Goal: Task Accomplishment & Management: Manage account settings

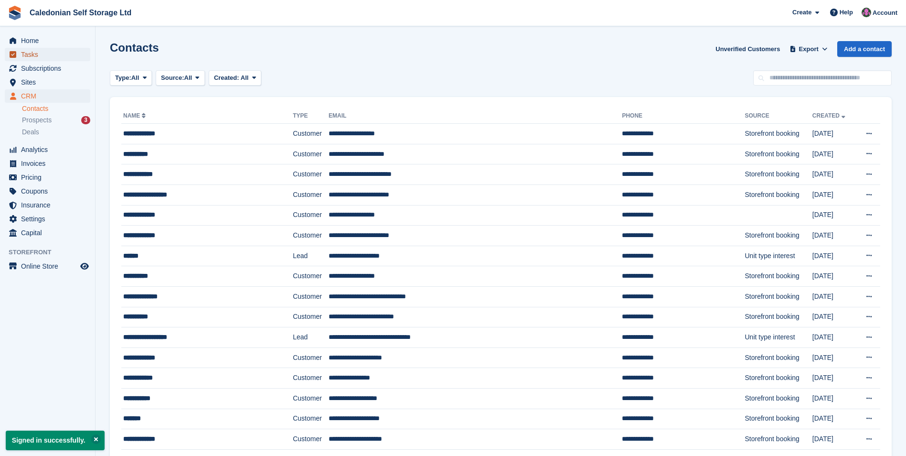
click at [53, 51] on span "Tasks" at bounding box center [49, 54] width 57 height 13
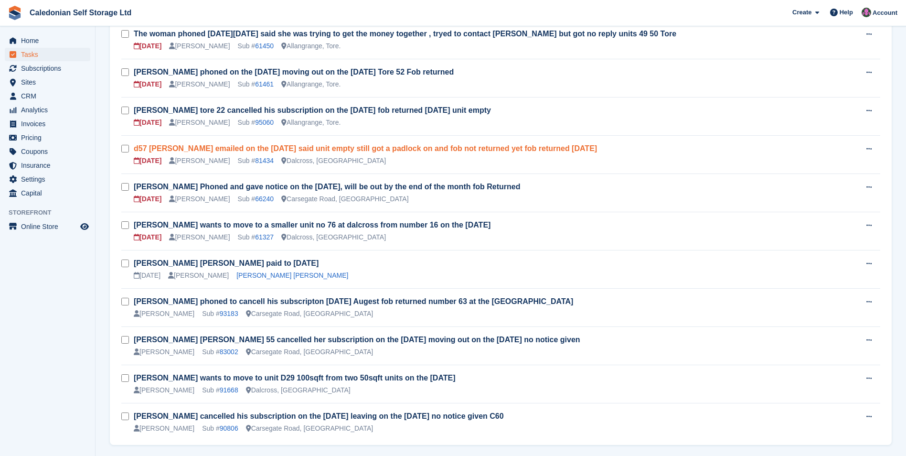
scroll to position [220, 0]
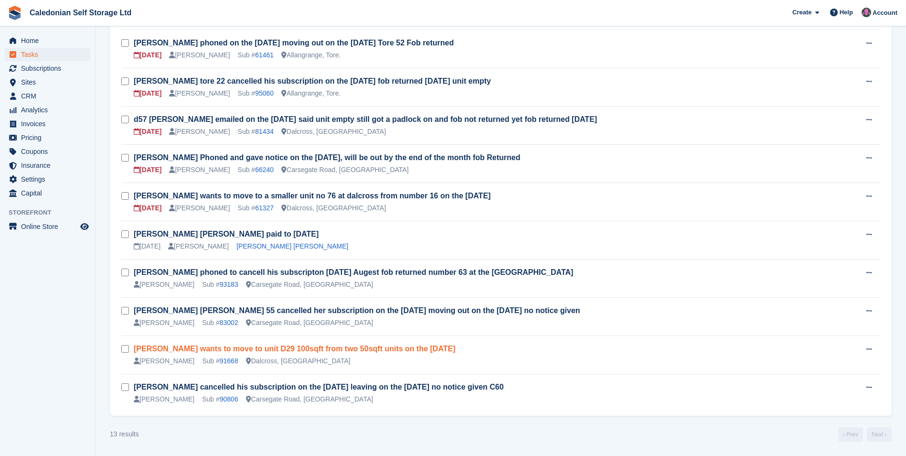
click at [338, 349] on link "Gemma wants to move to unit D29 100sqft from two 50sqft units on the 1st Septem…" at bounding box center [295, 348] width 322 height 8
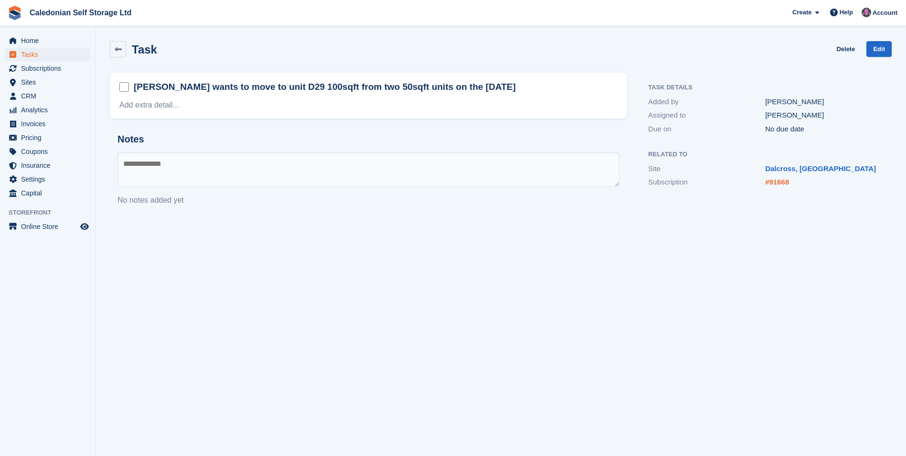
click at [780, 181] on link "#91668" at bounding box center [777, 182] width 24 height 8
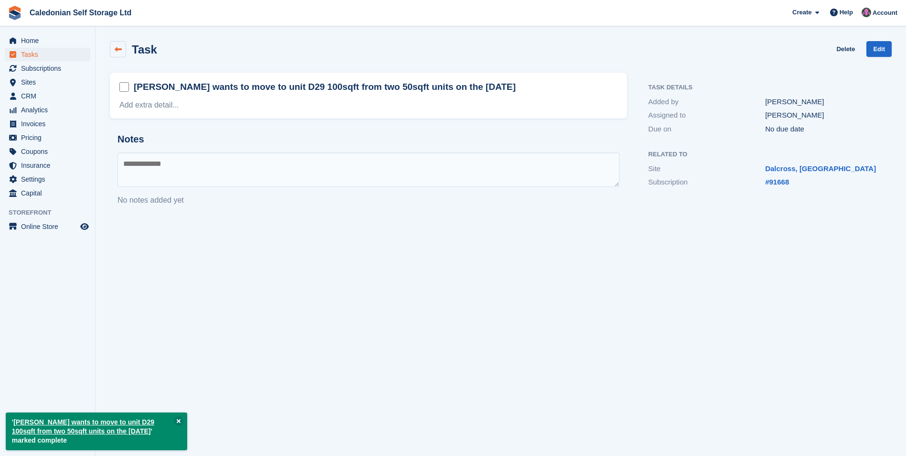
click at [117, 51] on icon at bounding box center [118, 49] width 7 height 7
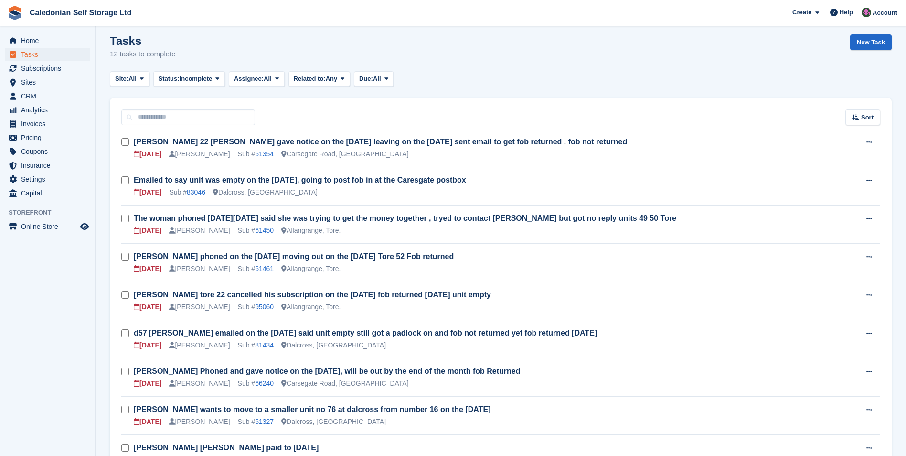
scroll to position [182, 0]
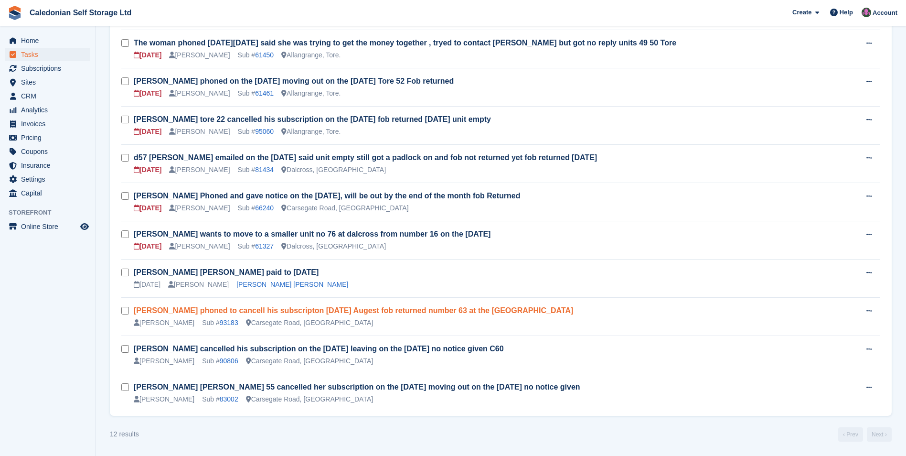
click at [392, 312] on link "Paul phoned to cancell his subscripton on friday the 22nd Augest fob returned n…" at bounding box center [354, 310] width 440 height 8
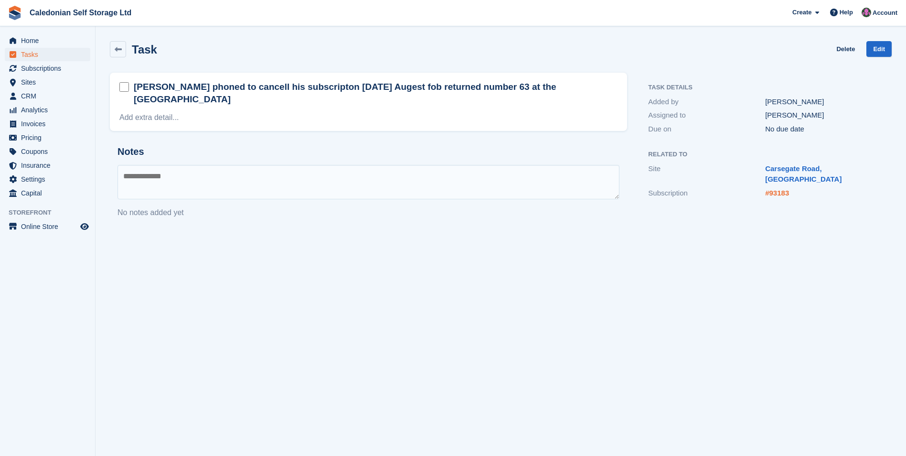
click at [778, 189] on link "#93183" at bounding box center [777, 193] width 24 height 8
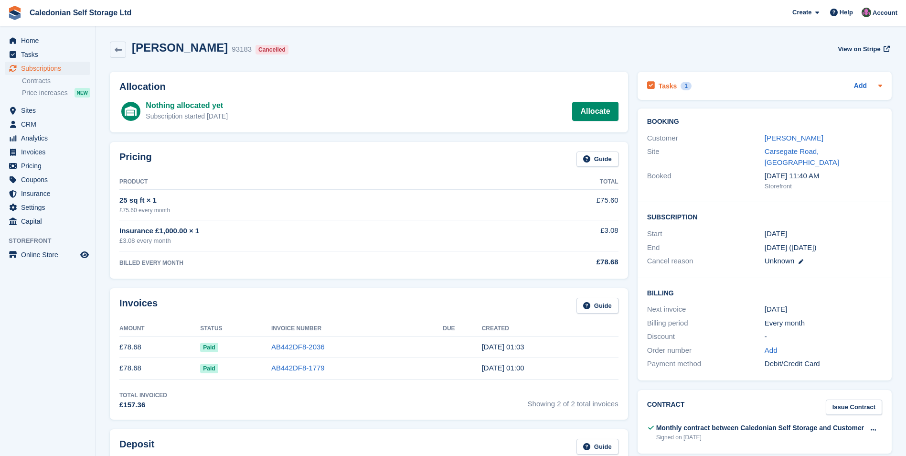
click at [672, 86] on h2 "Tasks" at bounding box center [668, 86] width 19 height 9
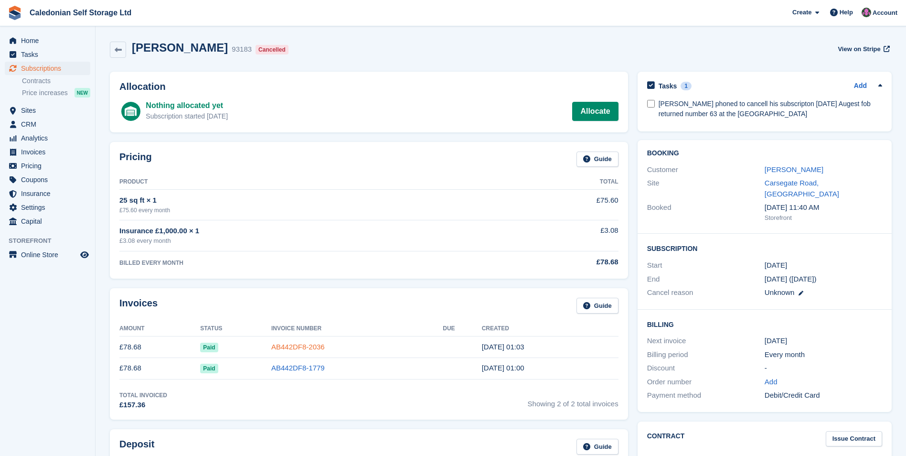
click at [313, 350] on link "AB442DF8-2036" at bounding box center [298, 347] width 54 height 8
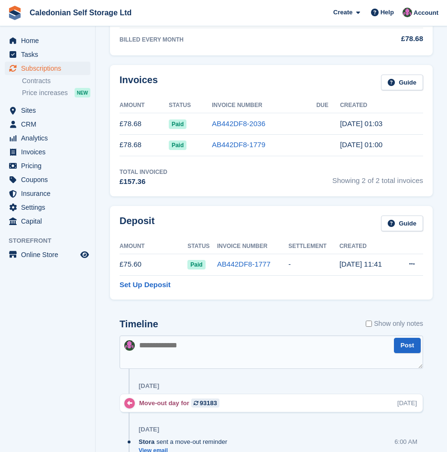
scroll to position [206, 0]
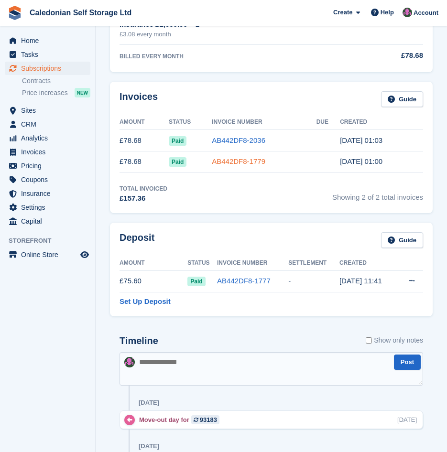
click at [258, 161] on link "AB442DF8-1779" at bounding box center [239, 161] width 54 height 8
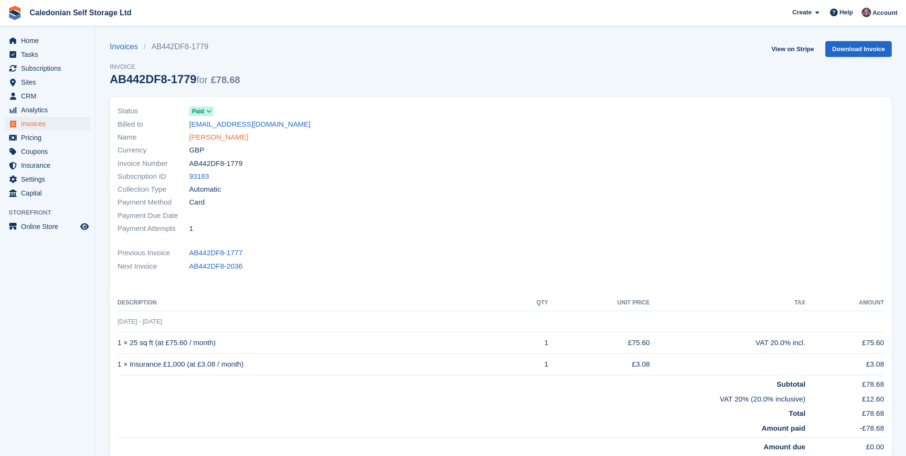
click at [204, 135] on link "Pawel Styczen" at bounding box center [218, 137] width 59 height 11
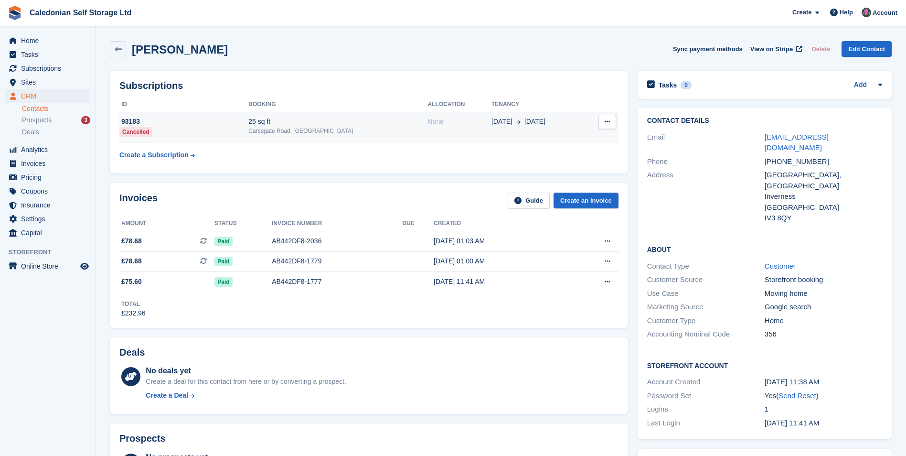
click at [321, 137] on td "25 sq ft Carsegate Road, Inverness" at bounding box center [337, 127] width 179 height 31
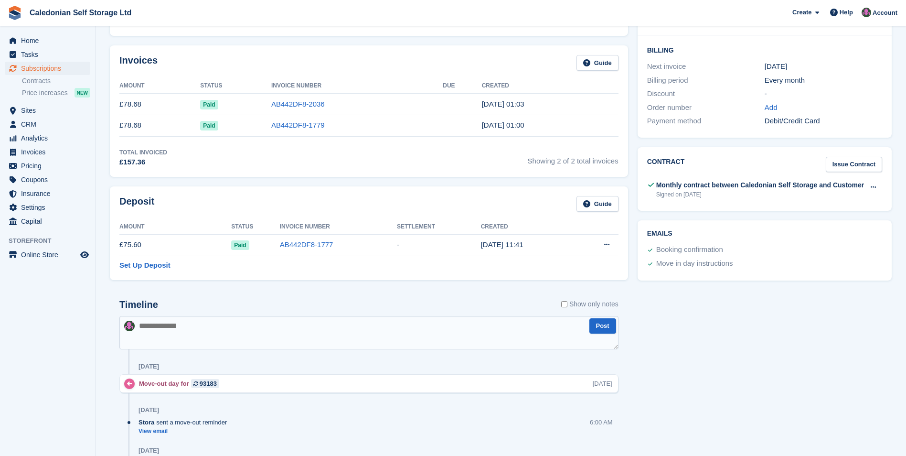
scroll to position [239, 0]
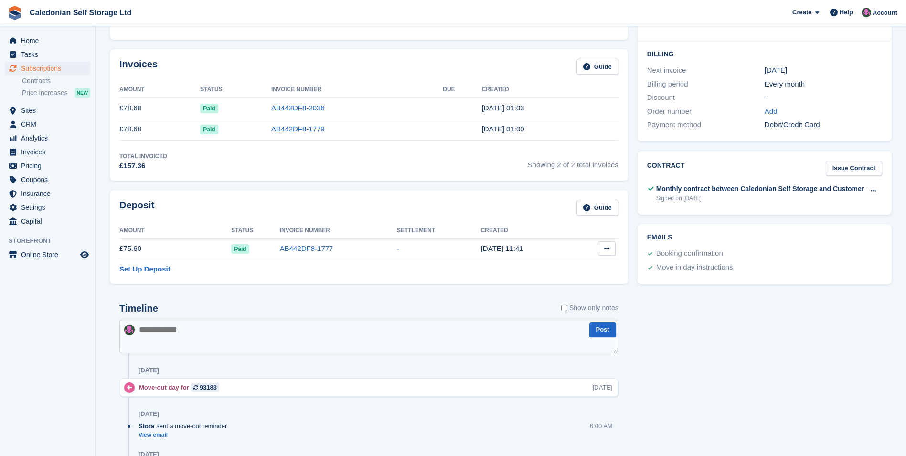
click at [604, 246] on icon at bounding box center [606, 248] width 5 height 6
click at [573, 266] on p "Settle deposit" at bounding box center [569, 267] width 83 height 12
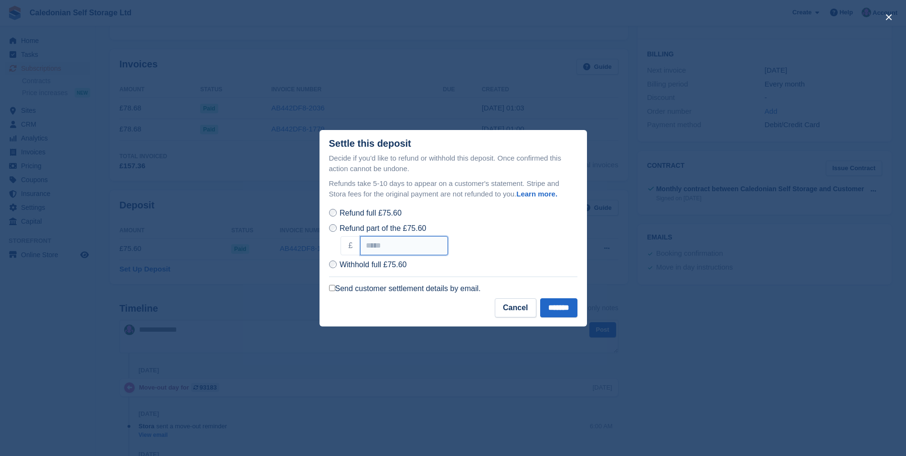
drag, startPoint x: 402, startPoint y: 247, endPoint x: 360, endPoint y: 248, distance: 42.1
click at [360, 248] on div "£ *****" at bounding box center [459, 245] width 237 height 19
type input "*****"
click at [550, 309] on input "*******" at bounding box center [558, 307] width 37 height 19
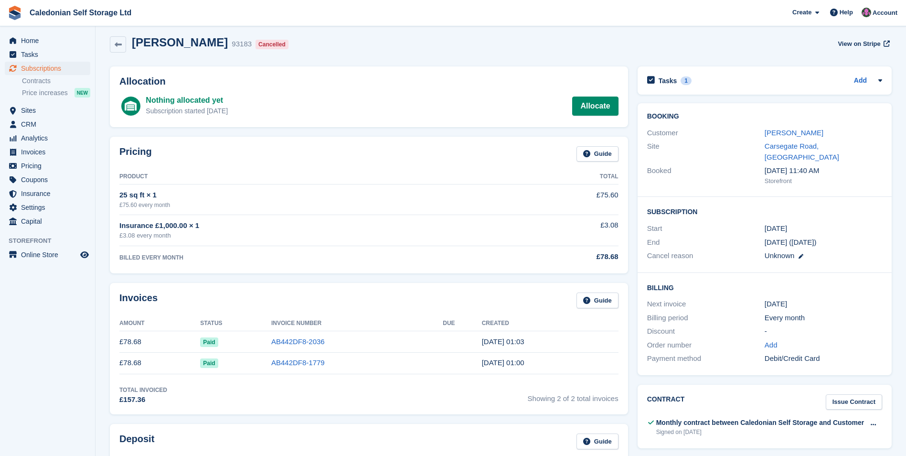
scroll to position [0, 0]
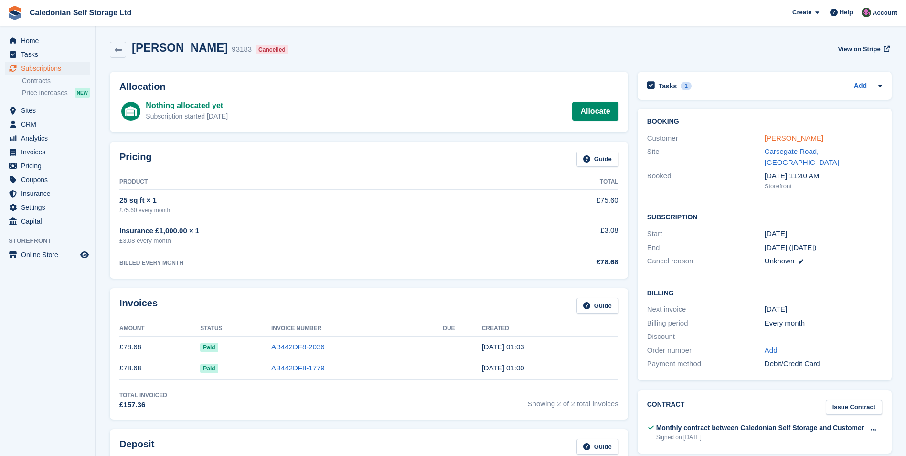
click at [783, 138] on link "Pawel Styczen" at bounding box center [794, 138] width 59 height 8
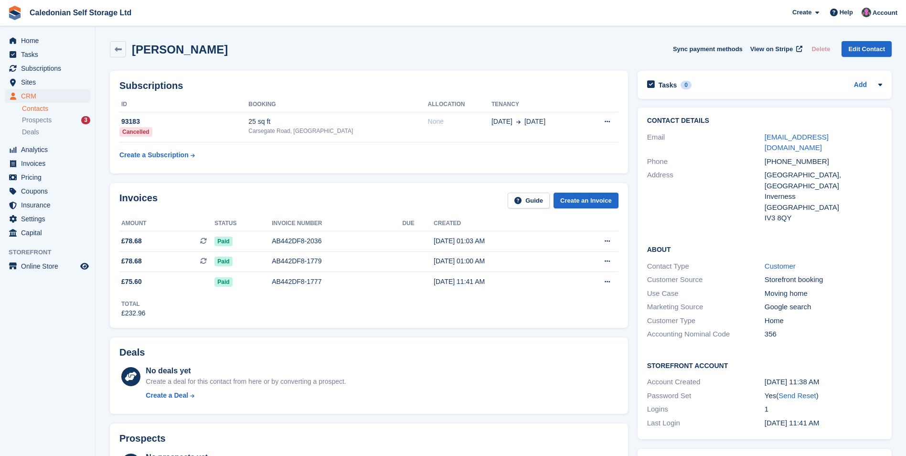
click at [783, 138] on link "r23kyn@gmail.com" at bounding box center [797, 142] width 64 height 19
click at [199, 129] on td "93183 Cancelled" at bounding box center [183, 127] width 129 height 31
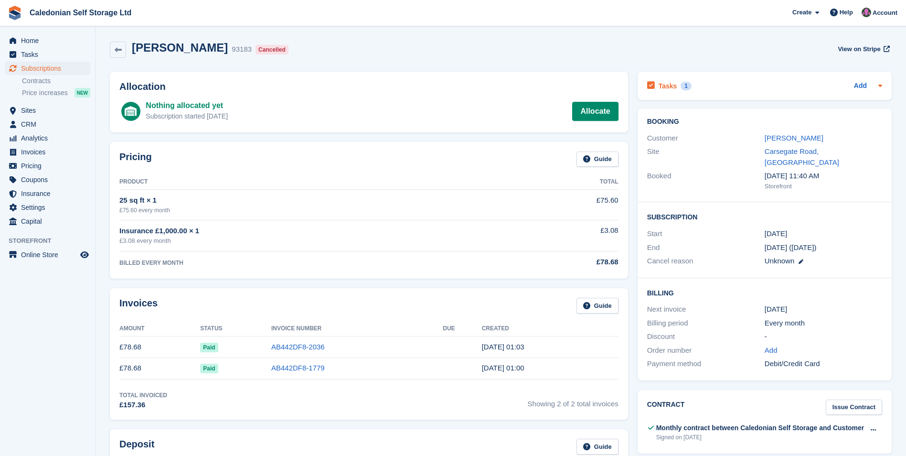
click at [673, 86] on h2 "Tasks" at bounding box center [668, 86] width 19 height 9
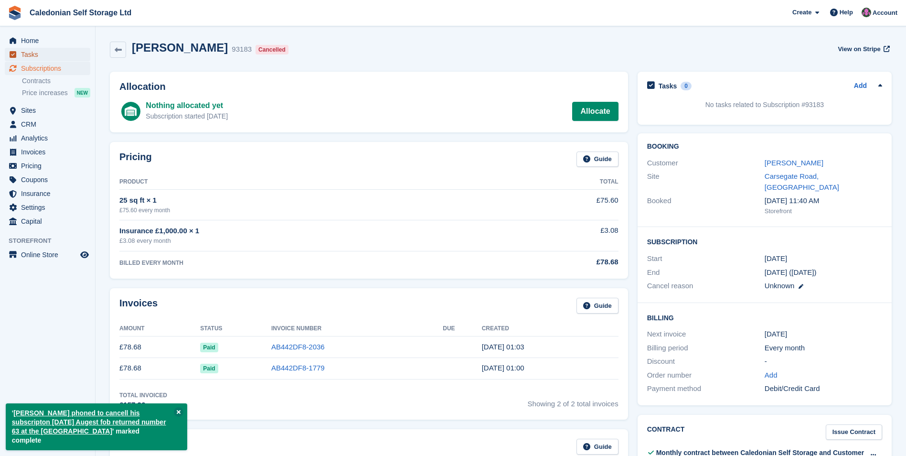
click at [29, 52] on span "Tasks" at bounding box center [49, 54] width 57 height 13
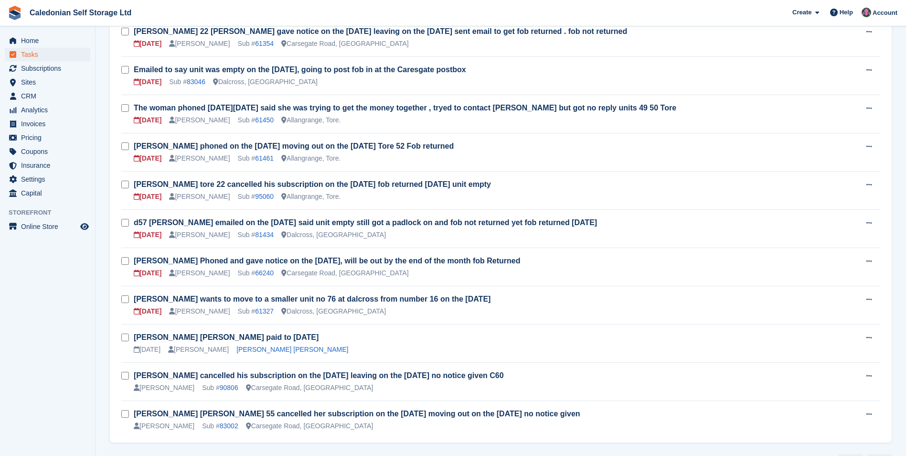
scroll to position [144, 0]
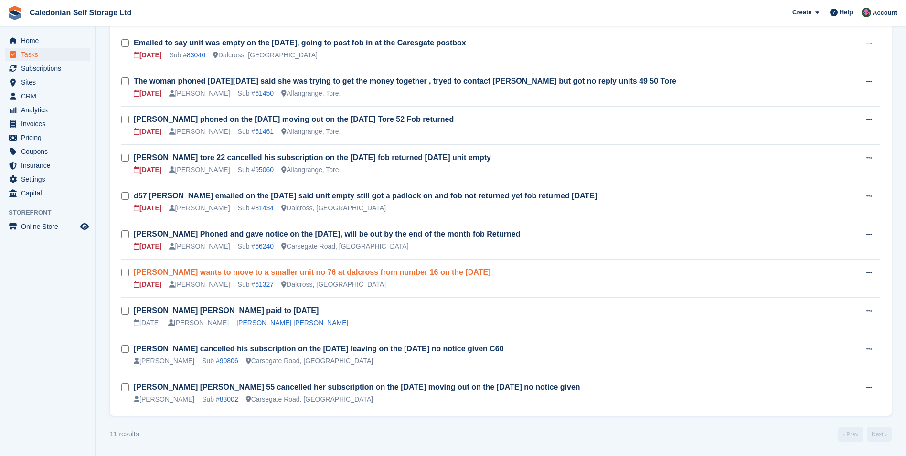
click at [393, 275] on link "[PERSON_NAME] wants to move to a smaller unit no 76 at dalcross from number 16 …" at bounding box center [312, 272] width 357 height 8
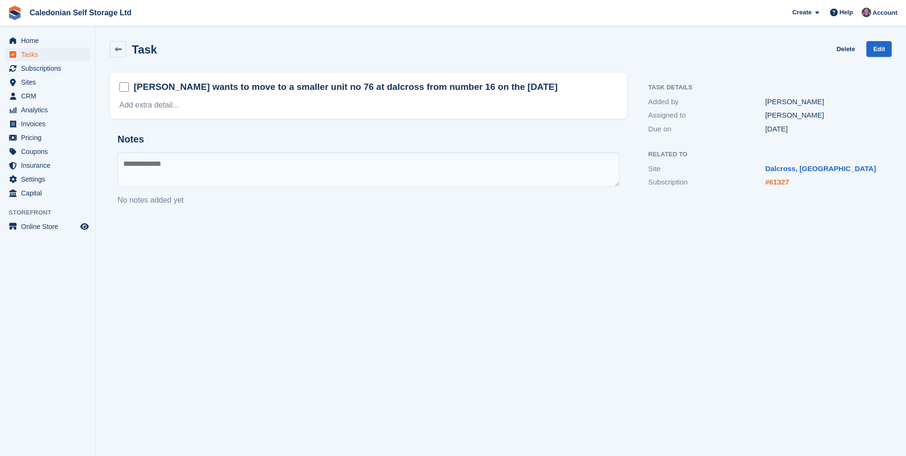
click at [781, 183] on link "#61327" at bounding box center [777, 182] width 24 height 8
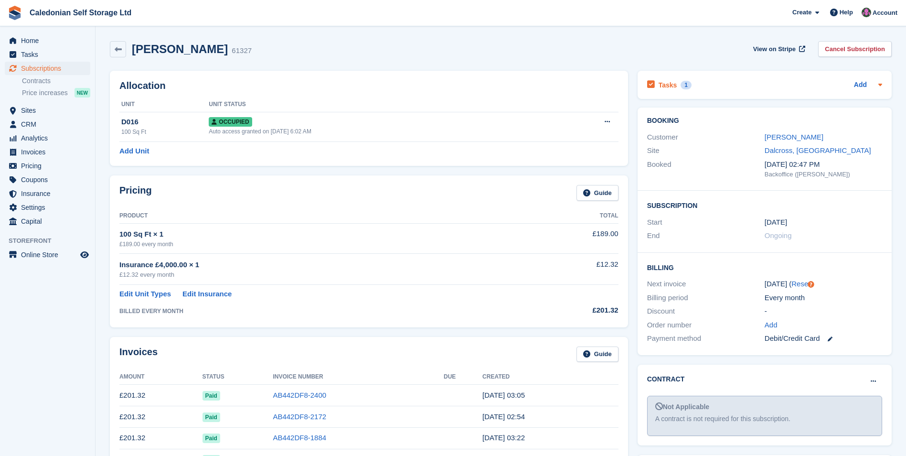
click at [669, 82] on h2 "Tasks" at bounding box center [668, 85] width 19 height 9
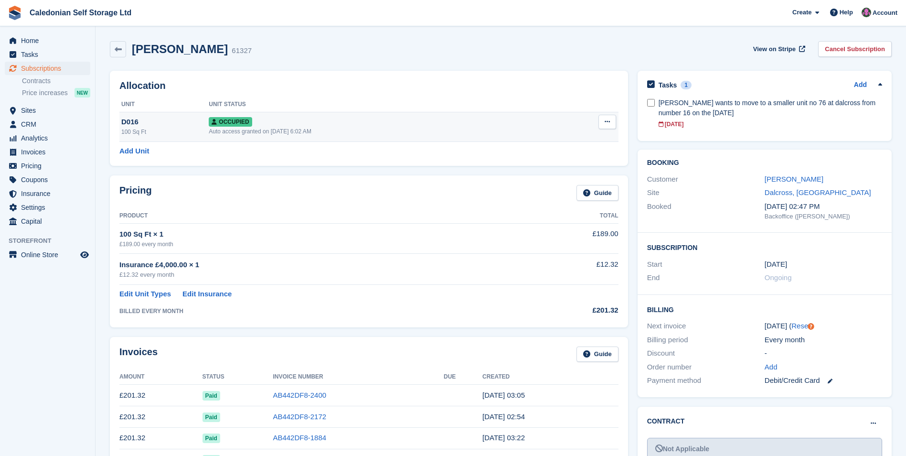
click at [277, 129] on div "Auto access granted on 1st Dec, 2024, 6:02 AM" at bounding box center [380, 131] width 343 height 9
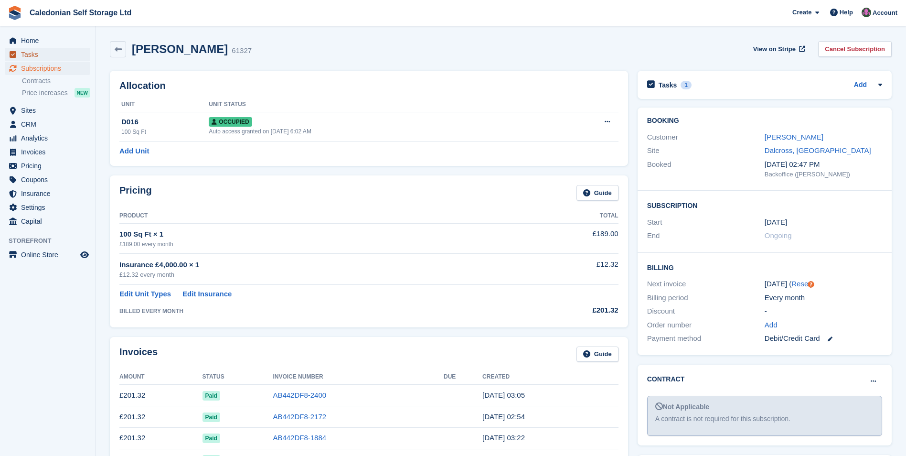
click at [50, 58] on span "Tasks" at bounding box center [49, 54] width 57 height 13
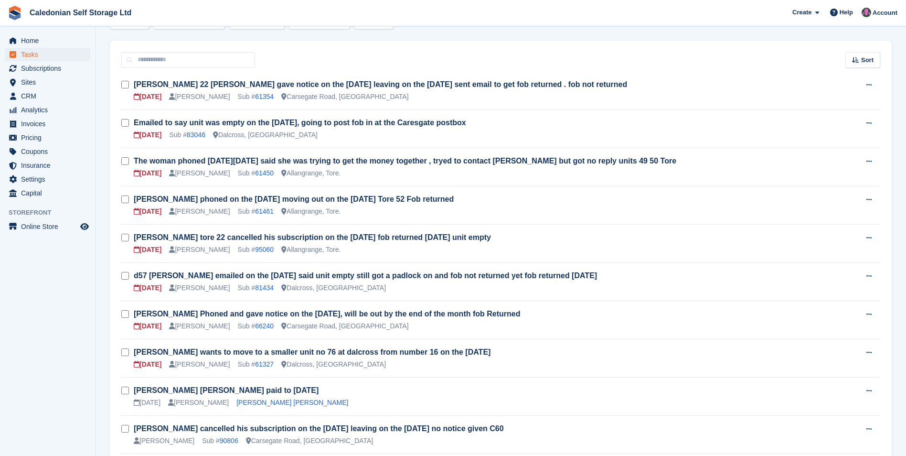
scroll to position [144, 0]
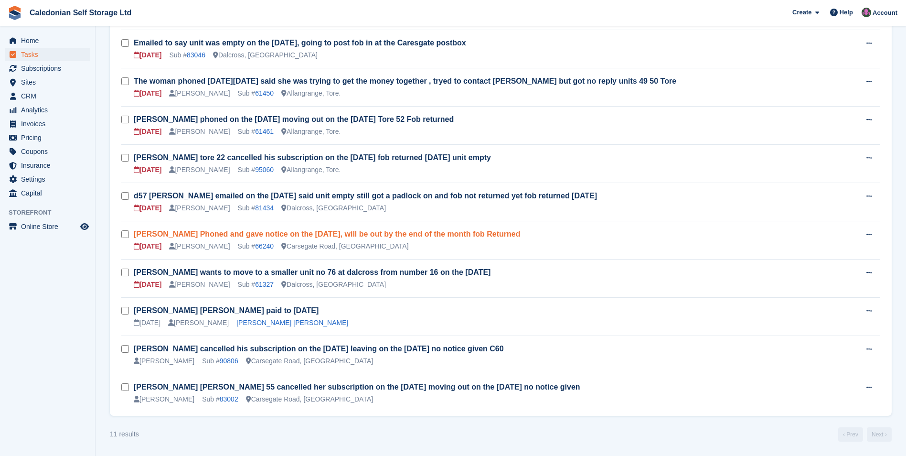
click at [368, 237] on link "[PERSON_NAME] Phoned and gave notice on the [DATE], will be out by the end of t…" at bounding box center [327, 234] width 387 height 8
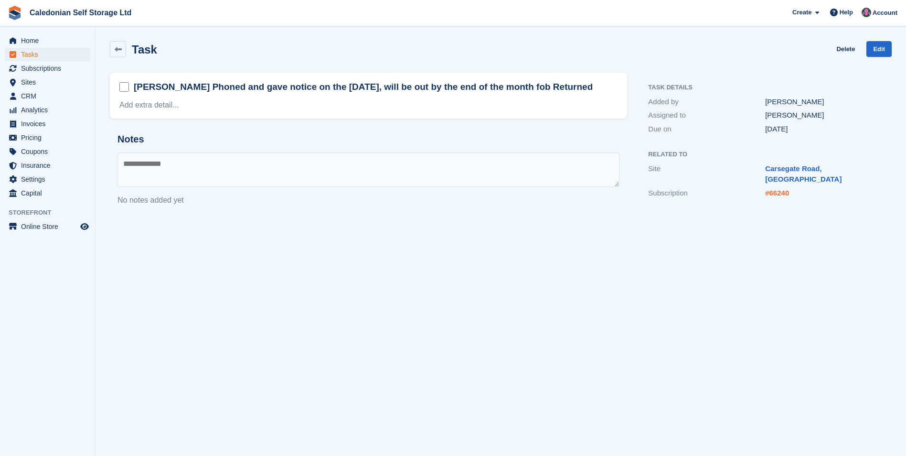
click at [774, 189] on link "#66240" at bounding box center [777, 193] width 24 height 8
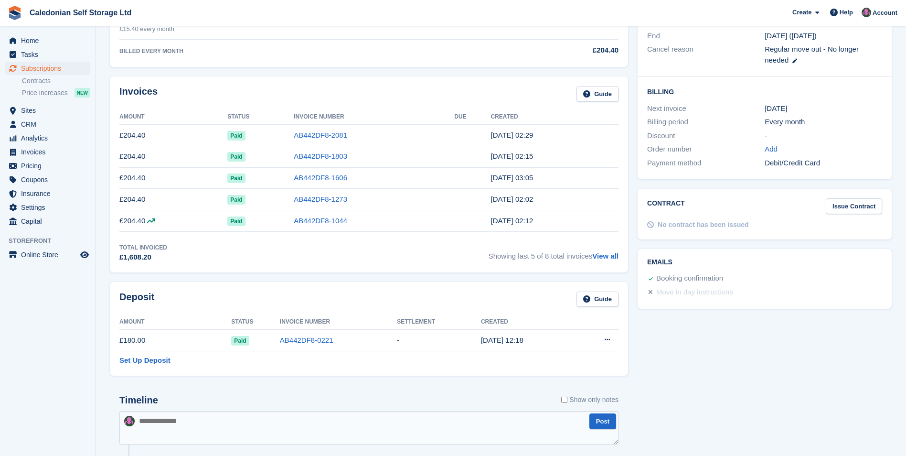
scroll to position [205, 0]
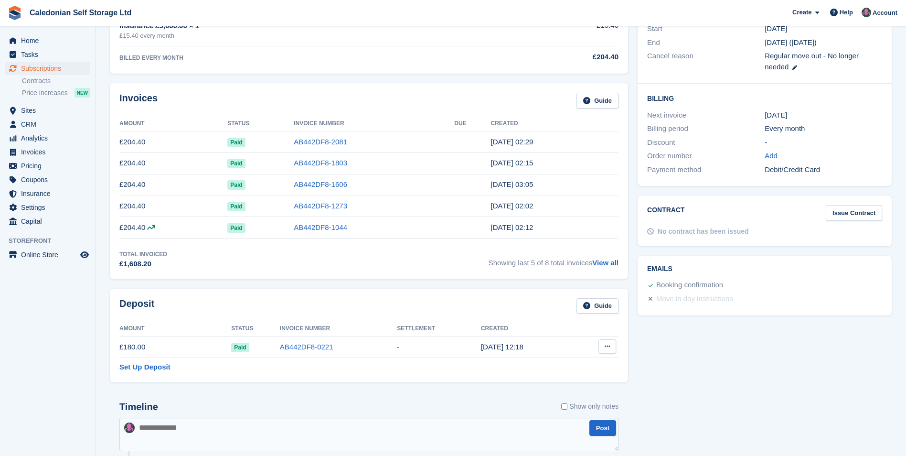
click at [606, 347] on icon at bounding box center [607, 346] width 5 height 6
click at [571, 365] on p "Settle deposit" at bounding box center [570, 365] width 83 height 12
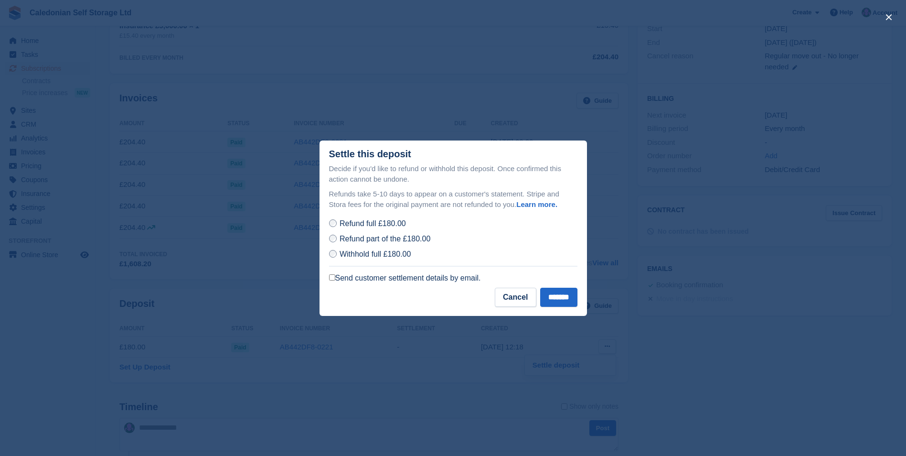
click at [336, 279] on label "Send customer settlement details by email." at bounding box center [405, 278] width 152 height 10
click at [560, 298] on input "*******" at bounding box center [558, 297] width 37 height 19
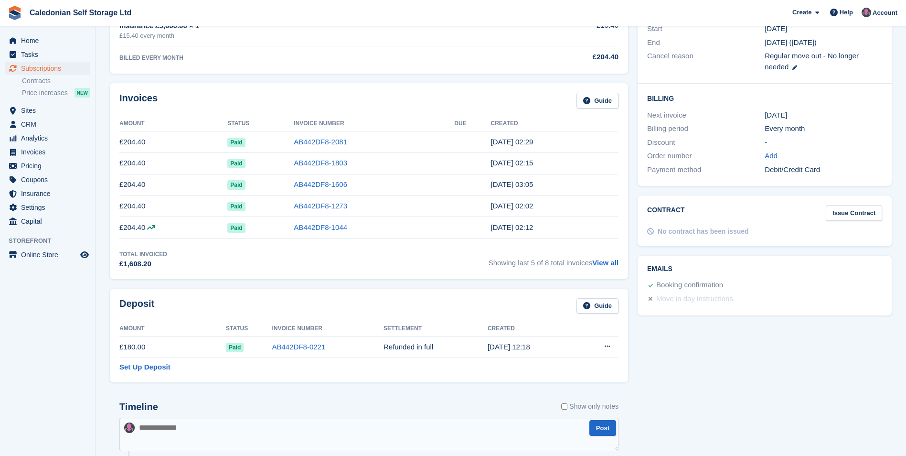
scroll to position [0, 0]
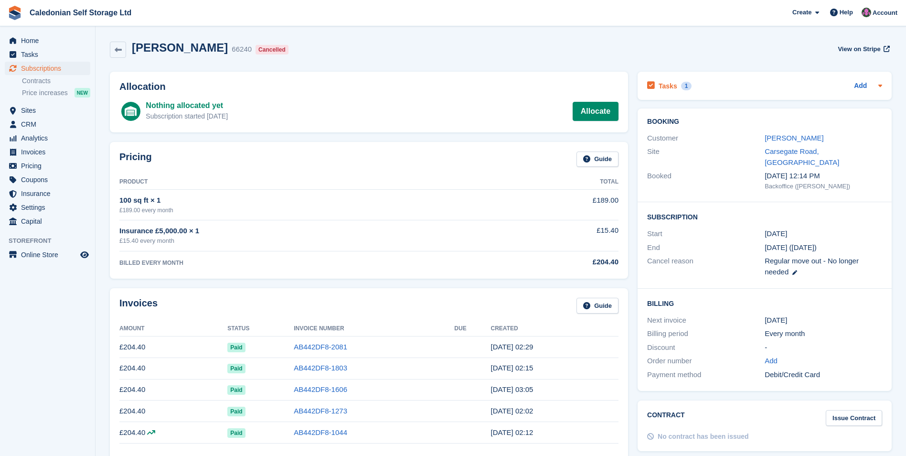
click at [666, 87] on h2 "Tasks" at bounding box center [668, 86] width 19 height 9
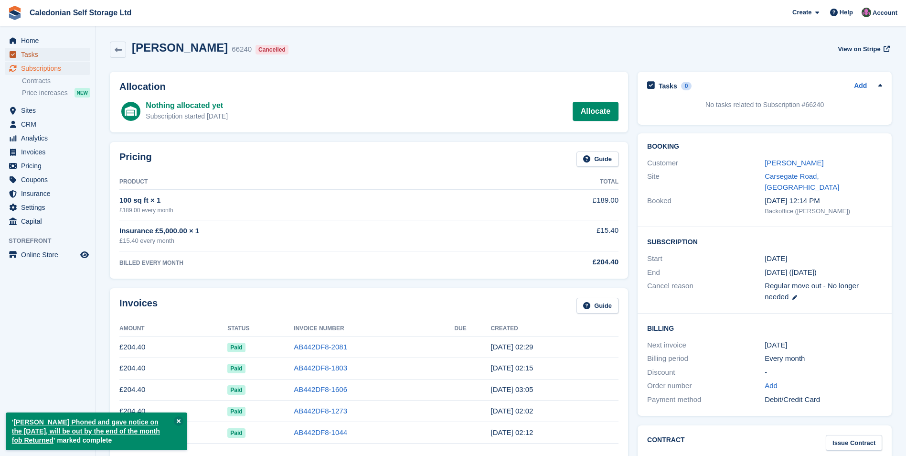
click at [42, 58] on span "Tasks" at bounding box center [49, 54] width 57 height 13
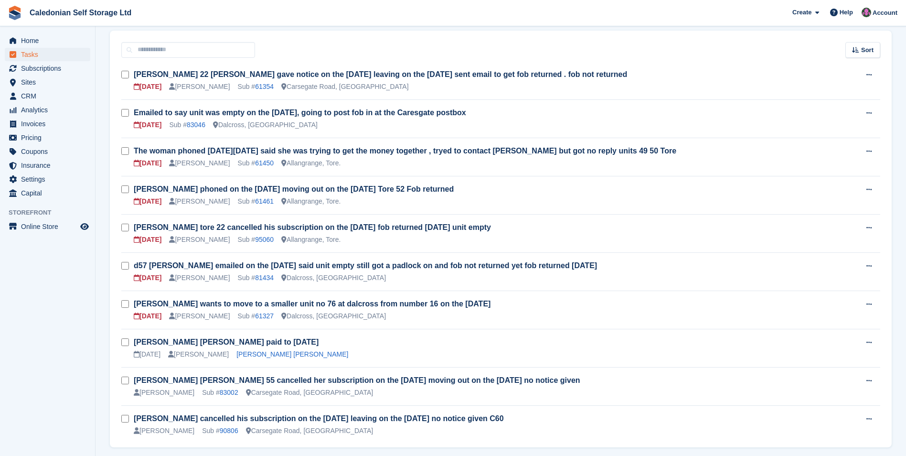
scroll to position [58, 0]
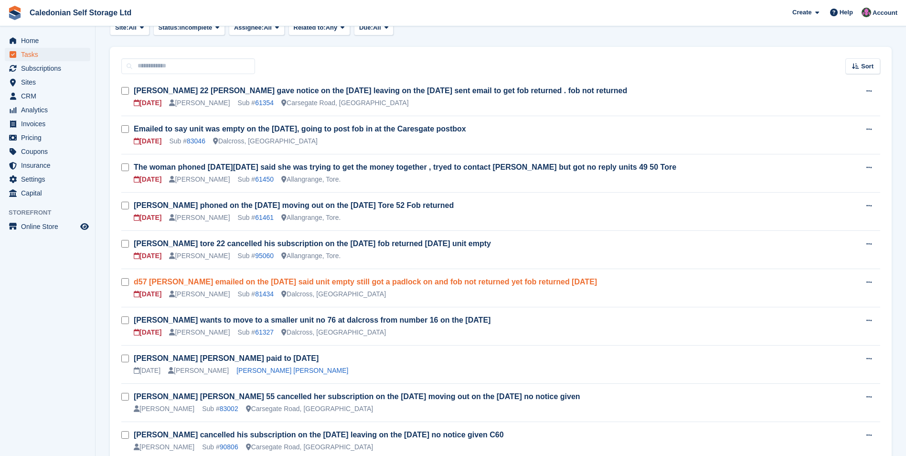
click at [451, 282] on link "d57 Daisy Gray emailed on the 18th August said unit empty still got a padlock o…" at bounding box center [365, 282] width 463 height 8
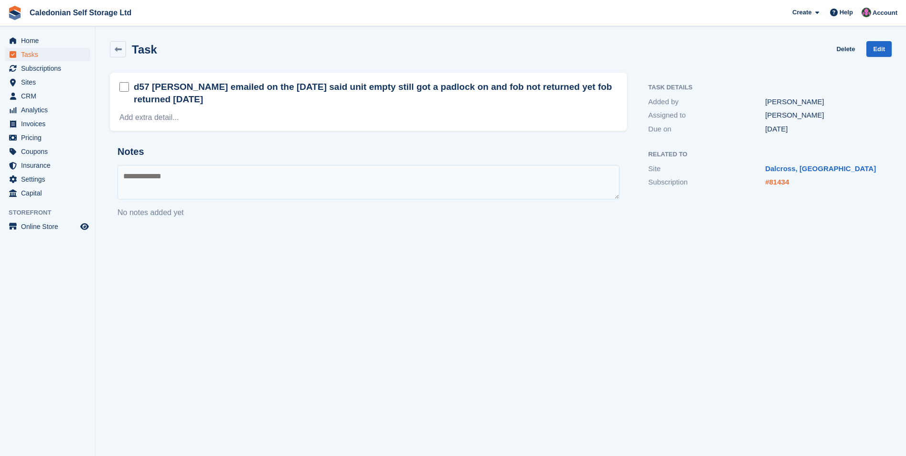
click at [783, 182] on link "#81434" at bounding box center [777, 182] width 24 height 8
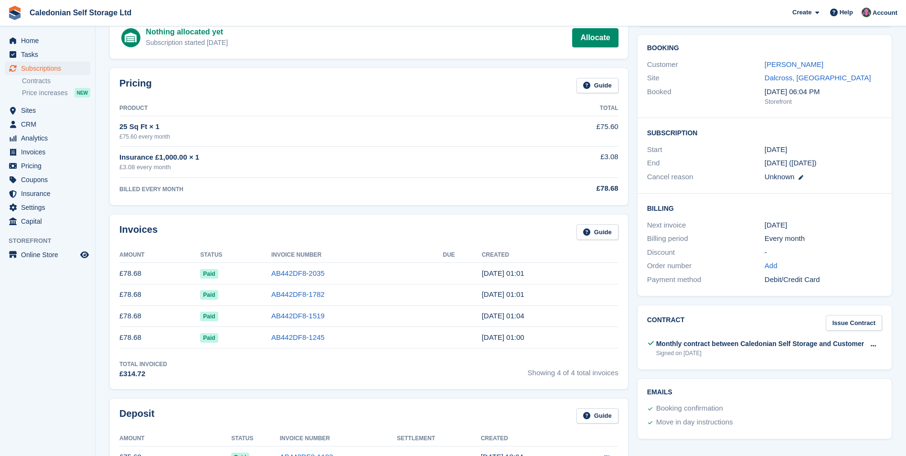
scroll to position [96, 0]
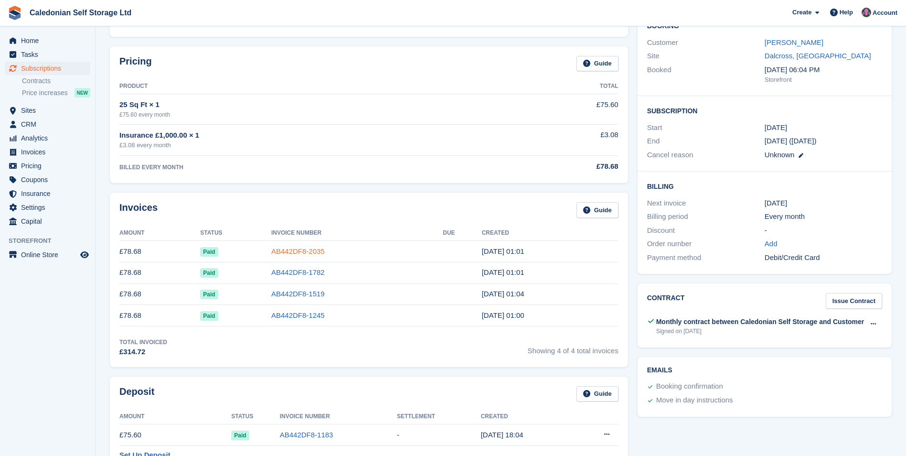
click at [286, 255] on link "AB442DF8-2035" at bounding box center [298, 251] width 54 height 8
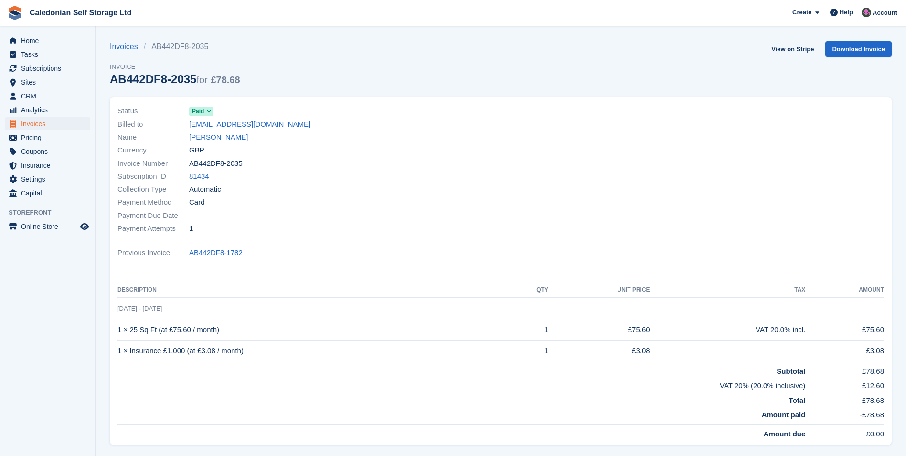
drag, startPoint x: 204, startPoint y: 135, endPoint x: 231, endPoint y: 137, distance: 27.3
click at [204, 135] on link "Daisy gray" at bounding box center [218, 137] width 59 height 11
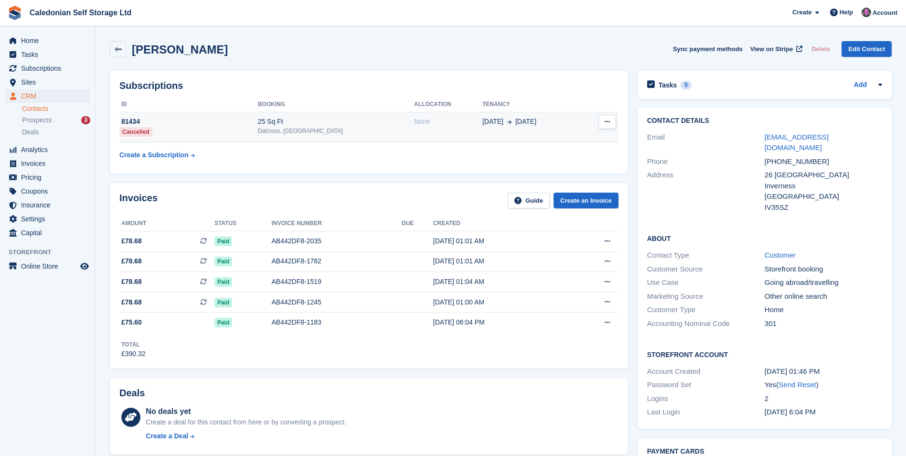
click at [328, 128] on div "Dalcross, [GEOGRAPHIC_DATA]" at bounding box center [336, 131] width 156 height 9
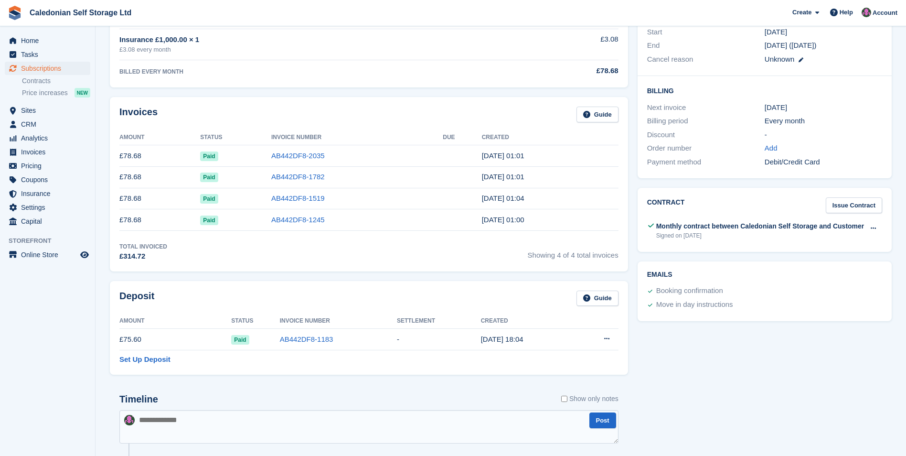
scroll to position [239, 0]
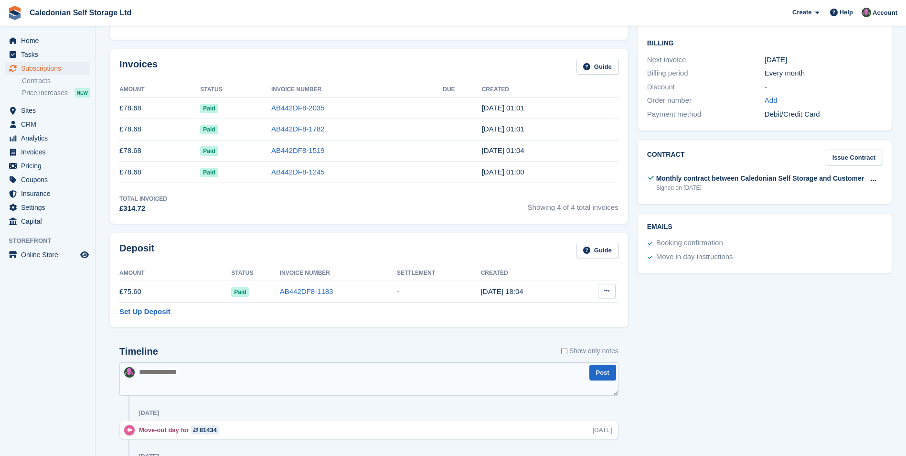
click at [602, 292] on button at bounding box center [607, 291] width 18 height 14
click at [561, 312] on p "Settle deposit" at bounding box center [569, 309] width 83 height 12
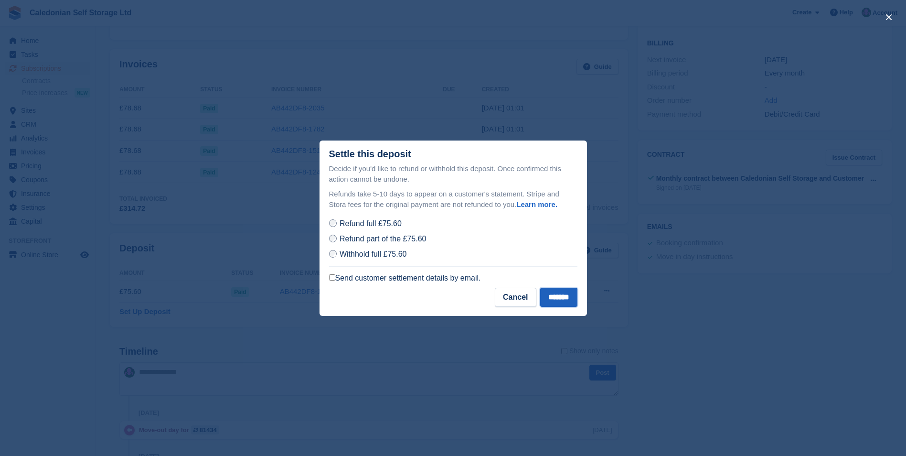
click at [552, 297] on input "*******" at bounding box center [558, 297] width 37 height 19
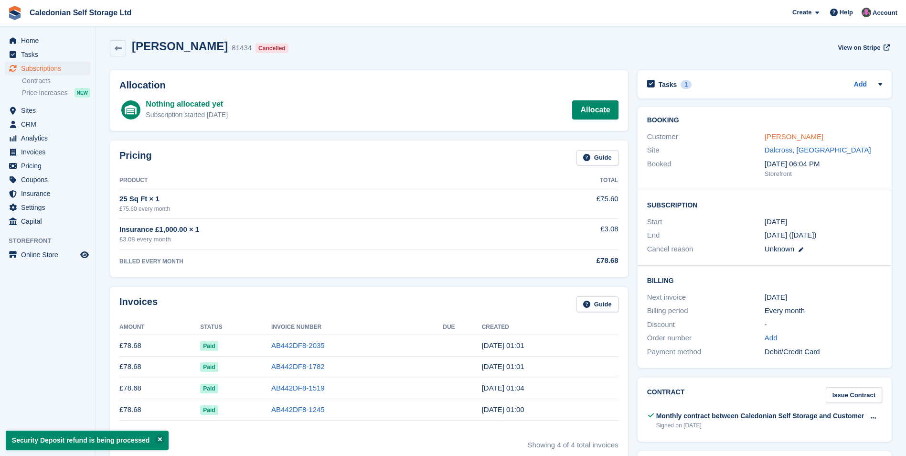
scroll to position [0, 0]
click at [785, 139] on link "Daisy gray" at bounding box center [794, 138] width 59 height 8
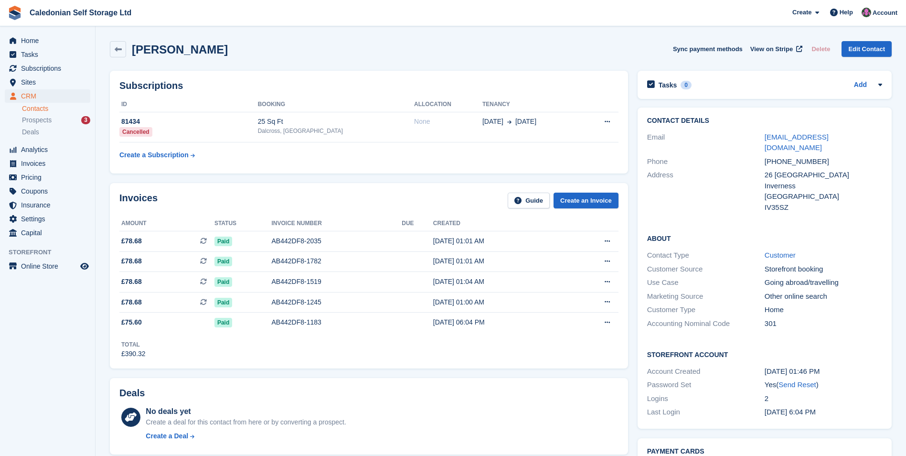
click at [785, 139] on link "daisyflorence27@gmail.com" at bounding box center [797, 142] width 64 height 19
click at [42, 54] on span "Tasks" at bounding box center [49, 54] width 57 height 13
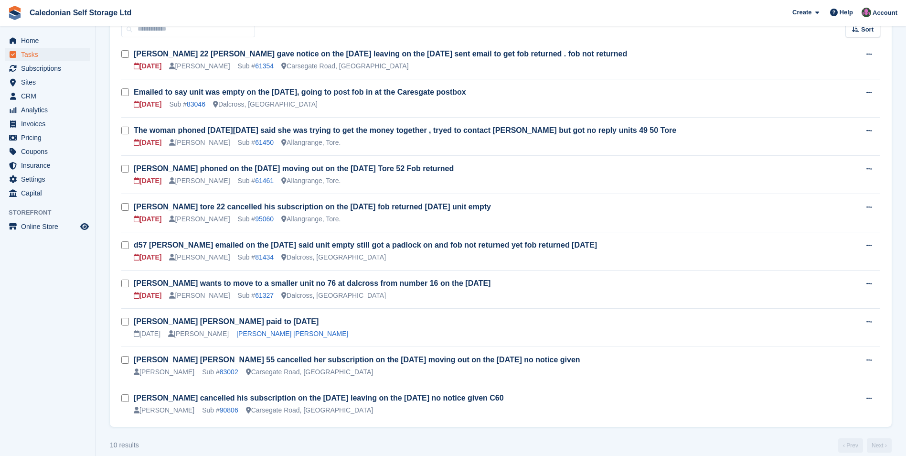
scroll to position [106, 0]
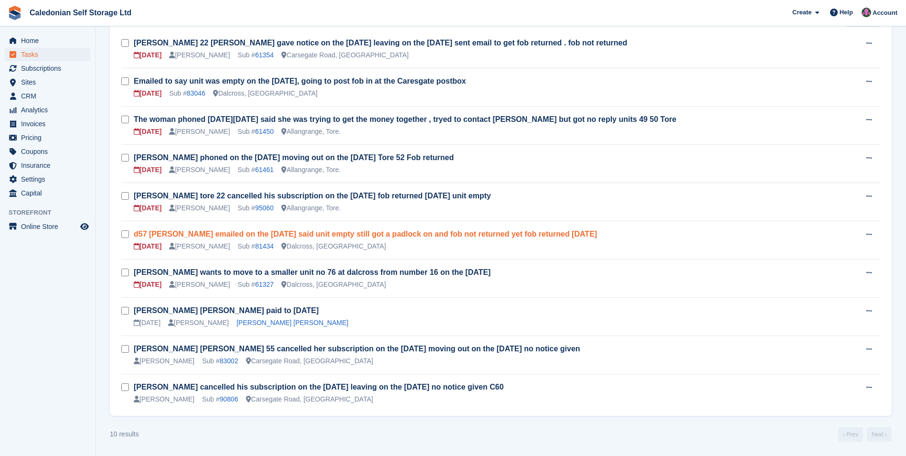
click at [202, 236] on link "d57 Daisy Gray emailed on the 18th August said unit empty still got a padlock o…" at bounding box center [365, 234] width 463 height 8
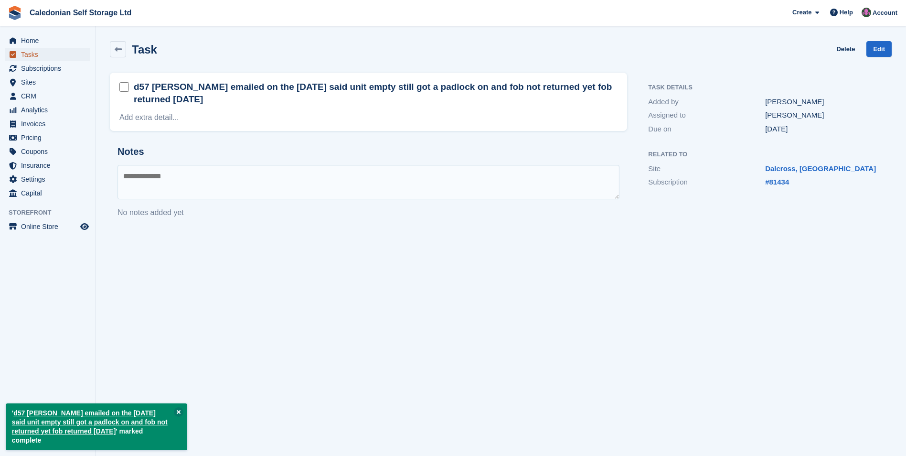
click at [43, 54] on span "Tasks" at bounding box center [49, 54] width 57 height 13
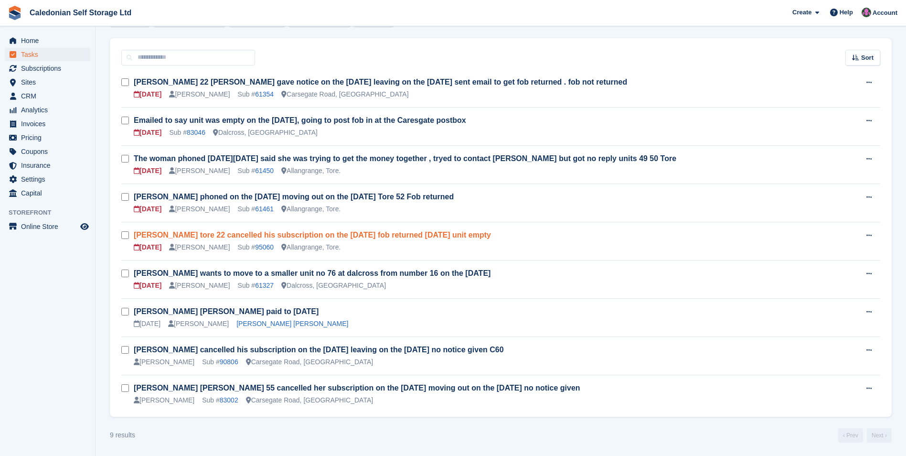
scroll to position [67, 0]
click at [408, 233] on link "Alister Campbell tore 22 cancelled his subscription on the 14th August fob retu…" at bounding box center [312, 234] width 357 height 8
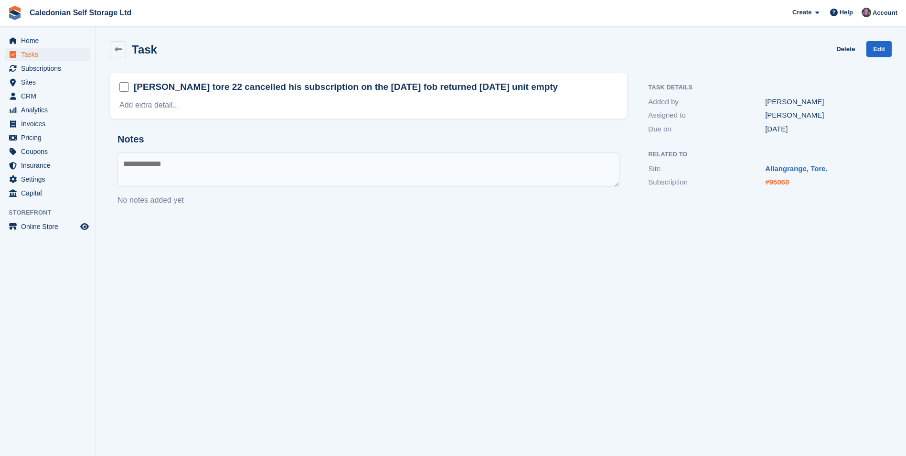
click at [783, 183] on link "#95060" at bounding box center [777, 182] width 24 height 8
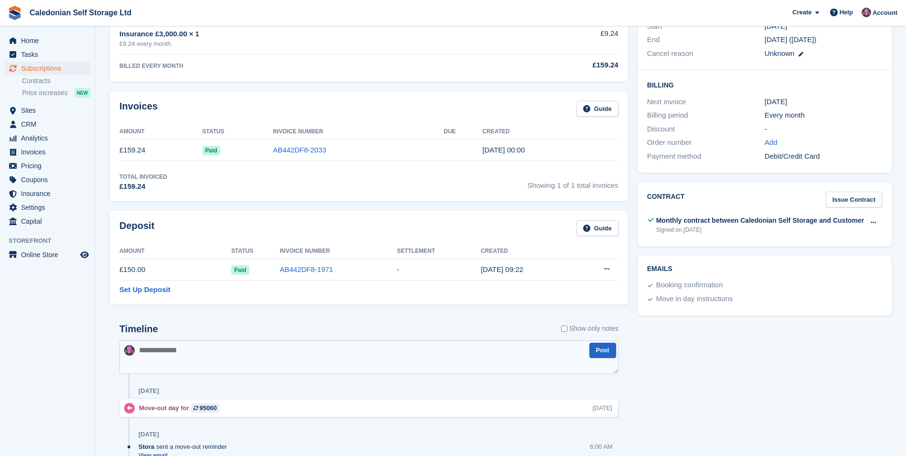
scroll to position [191, 0]
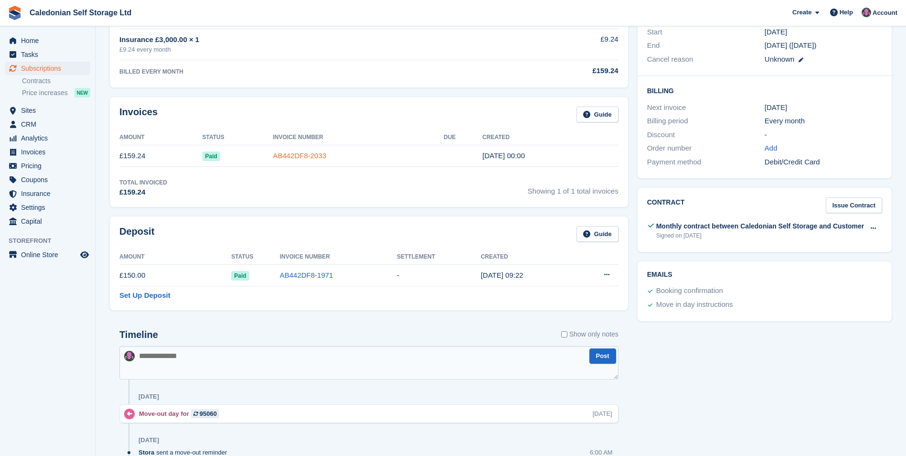
click at [313, 153] on link "AB442DF8-2033" at bounding box center [300, 155] width 54 height 8
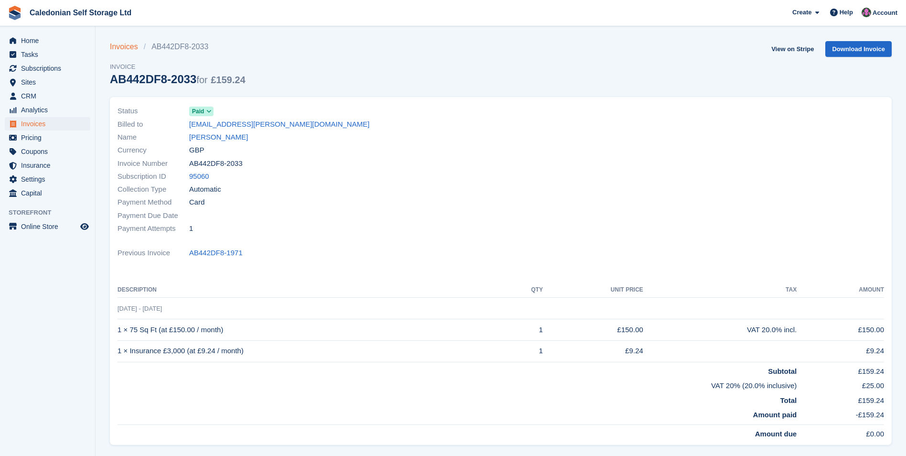
click at [132, 46] on link "Invoices" at bounding box center [127, 46] width 34 height 11
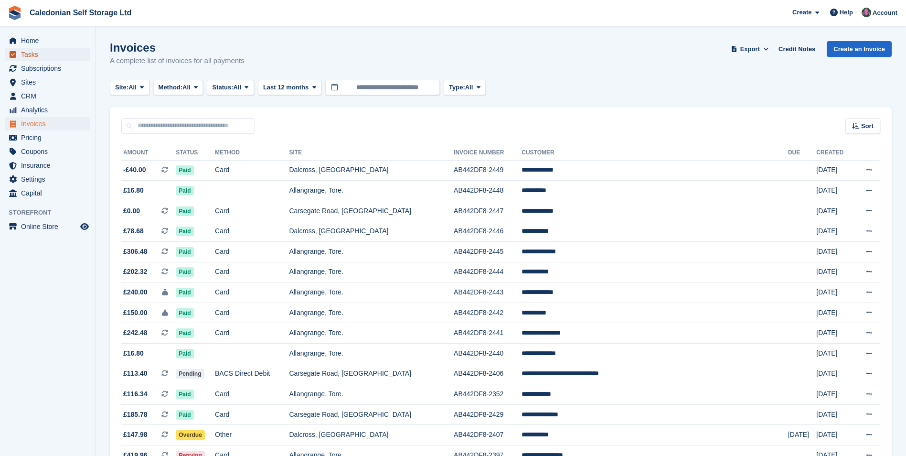
click at [40, 58] on span "Tasks" at bounding box center [49, 54] width 57 height 13
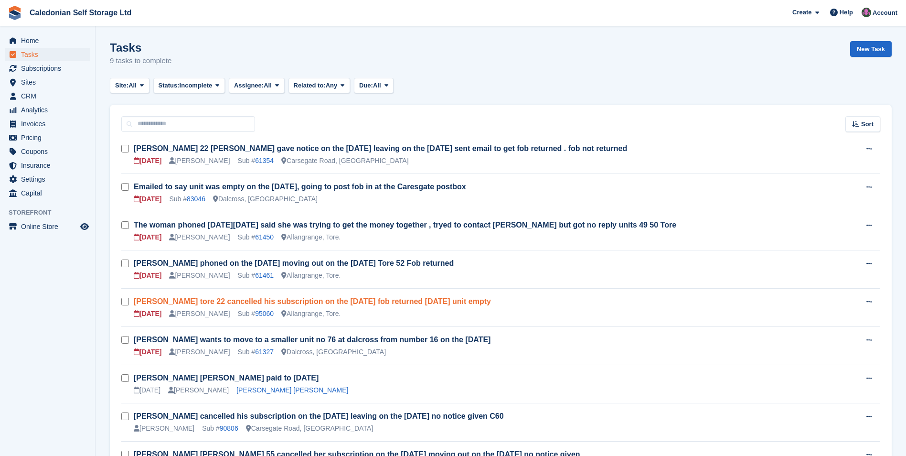
click at [278, 301] on link "Alister Campbell tore 22 cancelled his subscription on the 14th August fob retu…" at bounding box center [312, 301] width 357 height 8
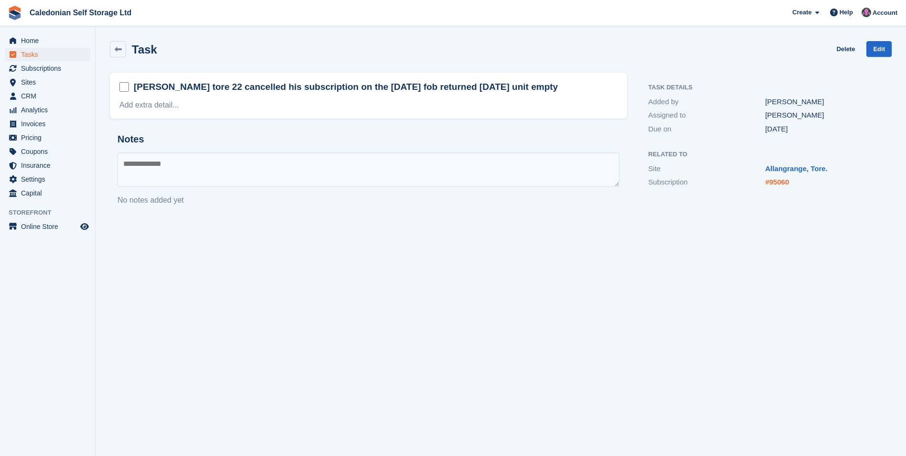
click at [780, 180] on link "#95060" at bounding box center [777, 182] width 24 height 8
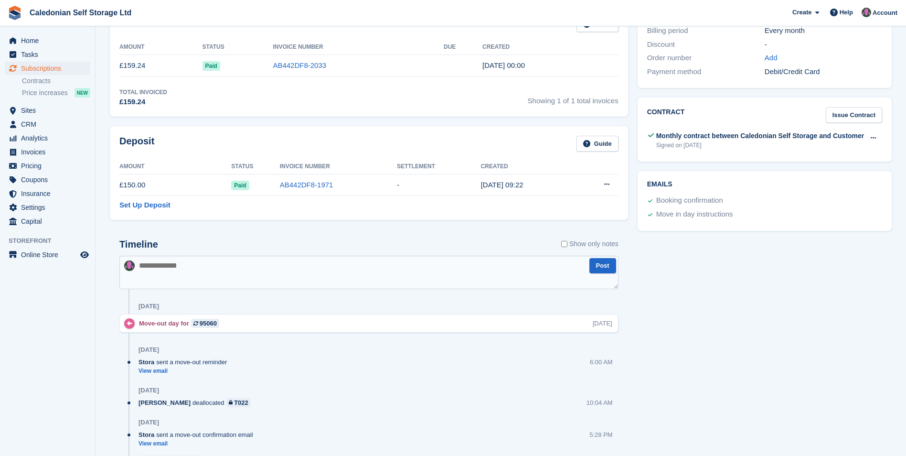
scroll to position [187, 0]
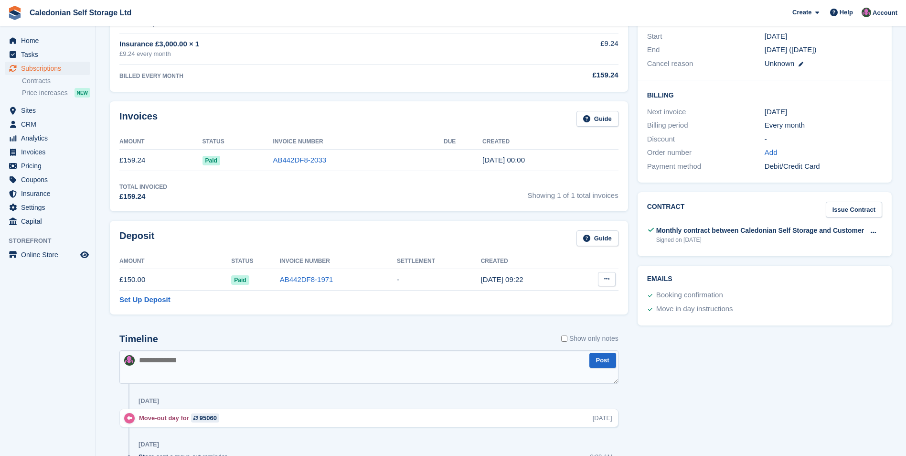
click at [605, 278] on icon at bounding box center [606, 279] width 5 height 6
click at [550, 299] on p "Settle deposit" at bounding box center [569, 297] width 83 height 12
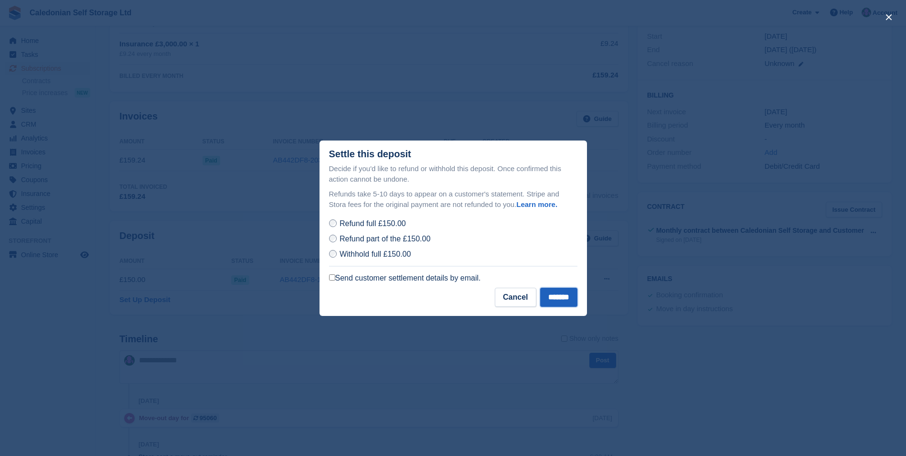
click at [553, 296] on input "*******" at bounding box center [558, 297] width 37 height 19
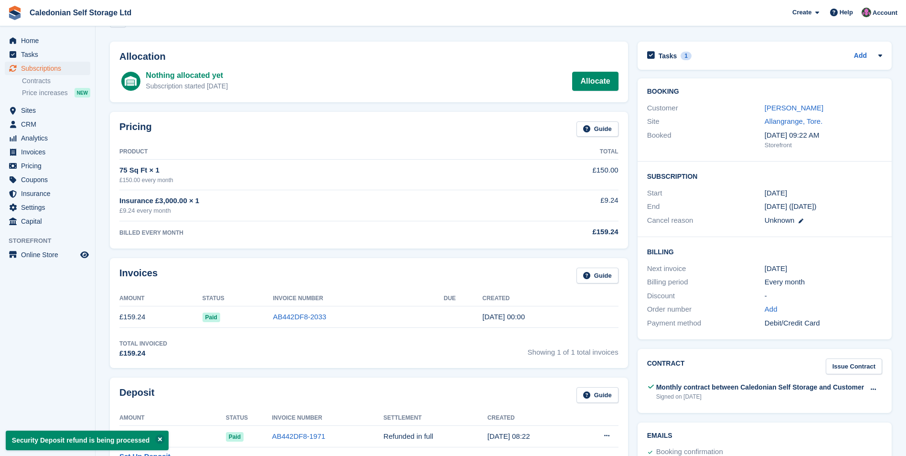
scroll to position [0, 0]
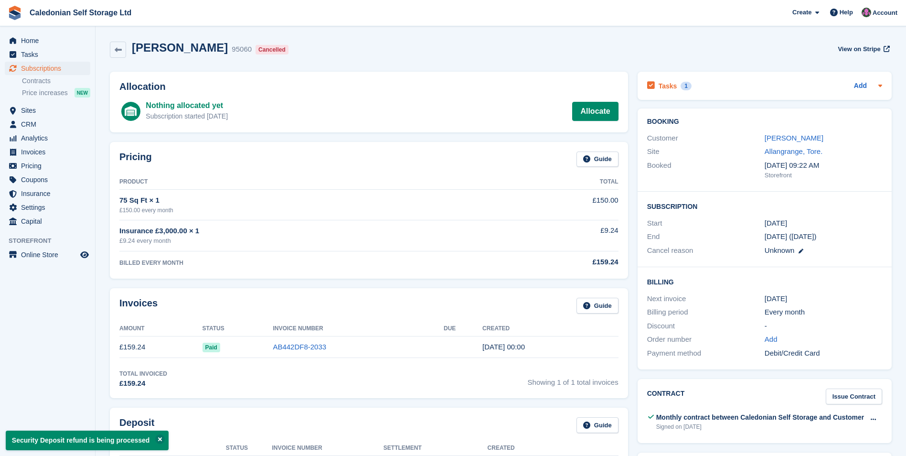
click at [669, 80] on div "Tasks 1" at bounding box center [669, 85] width 44 height 13
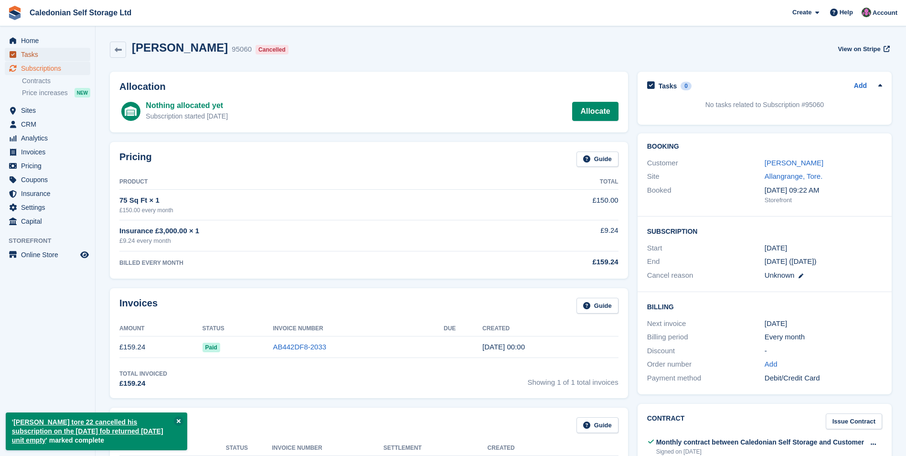
click at [29, 56] on span "Tasks" at bounding box center [49, 54] width 57 height 13
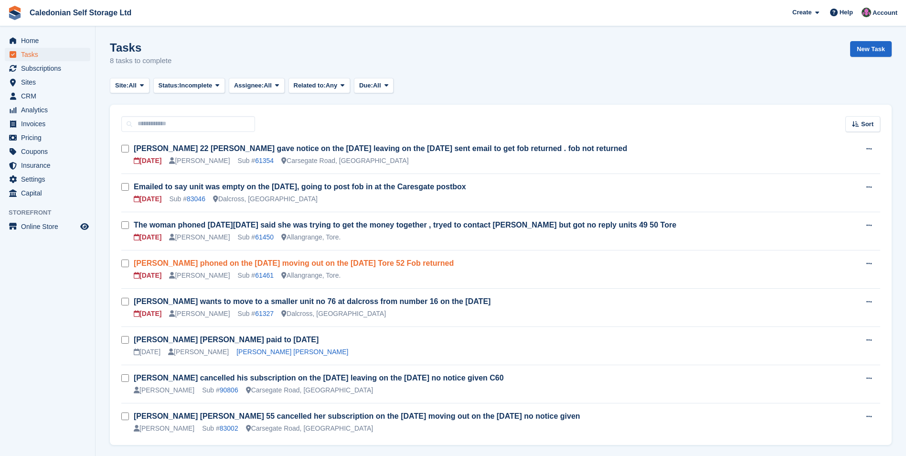
click at [328, 264] on link "[PERSON_NAME] phoned on the [DATE] moving out on the [DATE] Tore 52 Fob returned" at bounding box center [294, 263] width 320 height 8
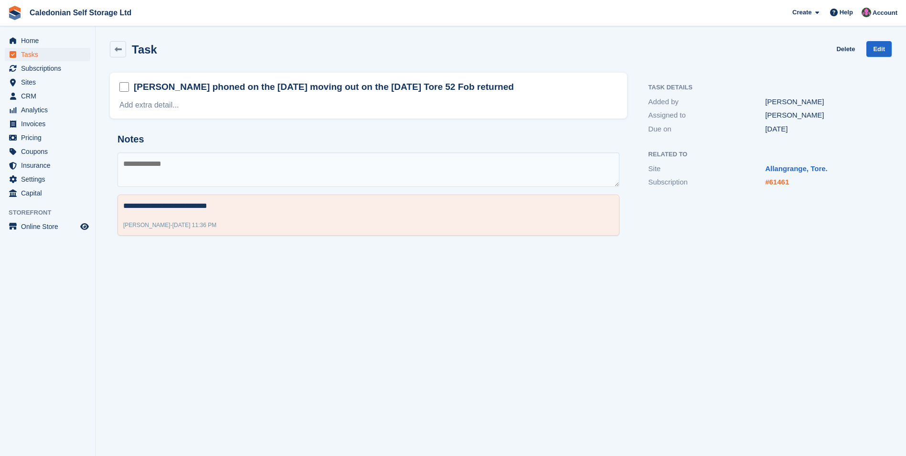
click at [774, 179] on link "#61461" at bounding box center [777, 182] width 24 height 8
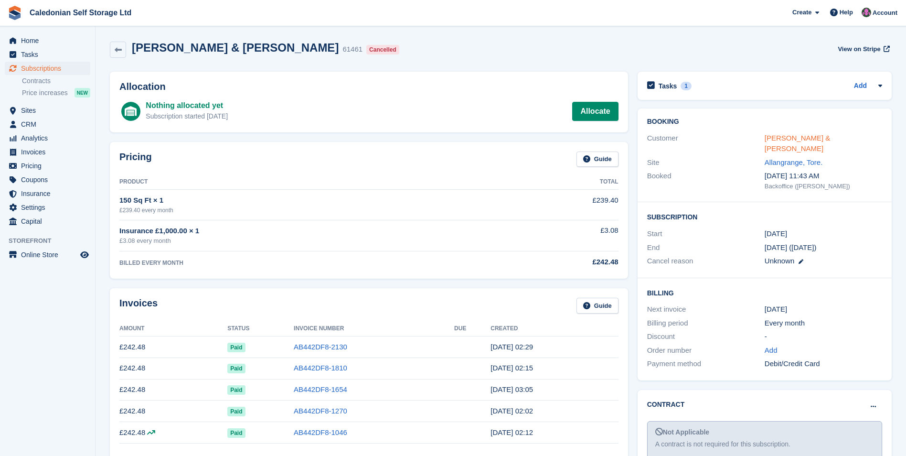
click at [804, 139] on link "David & Karen Coole" at bounding box center [798, 143] width 66 height 19
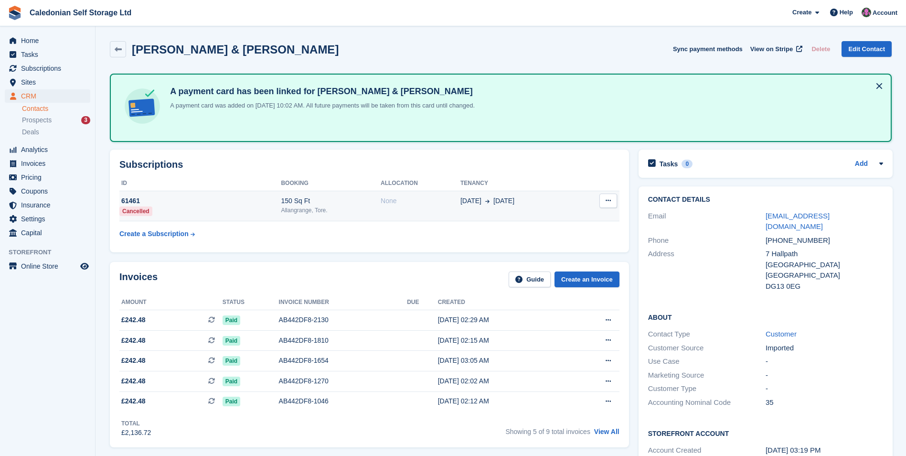
click at [381, 203] on div "None" at bounding box center [421, 201] width 80 height 10
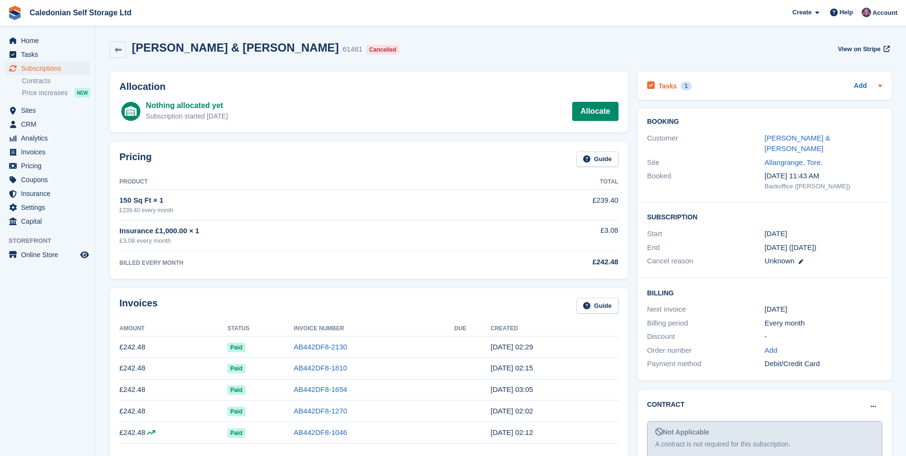
click at [670, 86] on h2 "Tasks" at bounding box center [668, 86] width 19 height 9
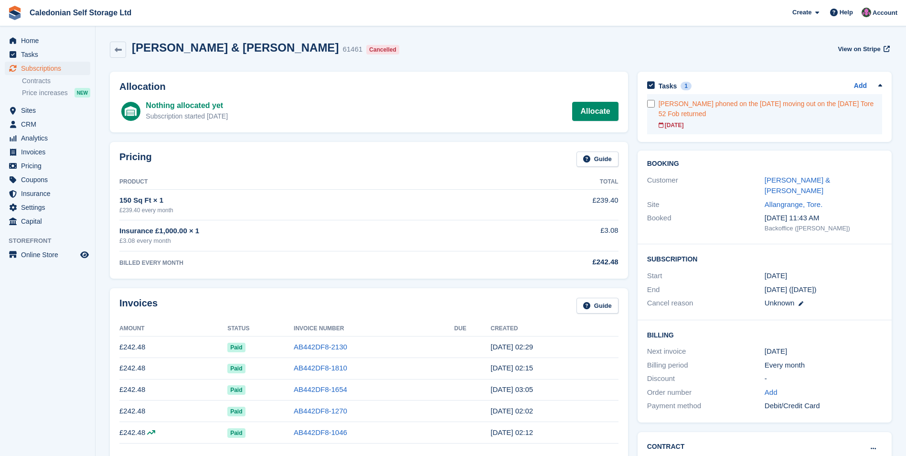
click at [707, 109] on div "[PERSON_NAME] phoned on the [DATE] moving out on the [DATE] Tore 52 Fob returned" at bounding box center [771, 109] width 224 height 20
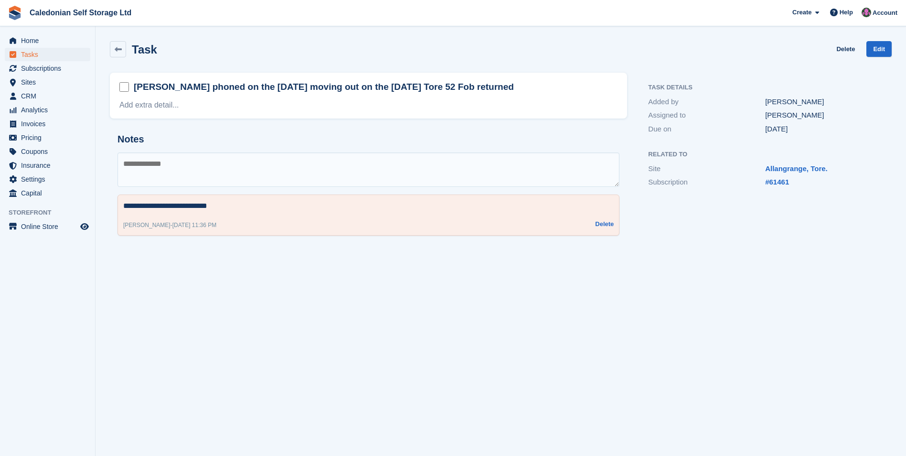
click at [246, 217] on div "**********" at bounding box center [369, 214] width 502 height 41
click at [268, 171] on textarea at bounding box center [369, 169] width 502 height 34
type textarea "**********"
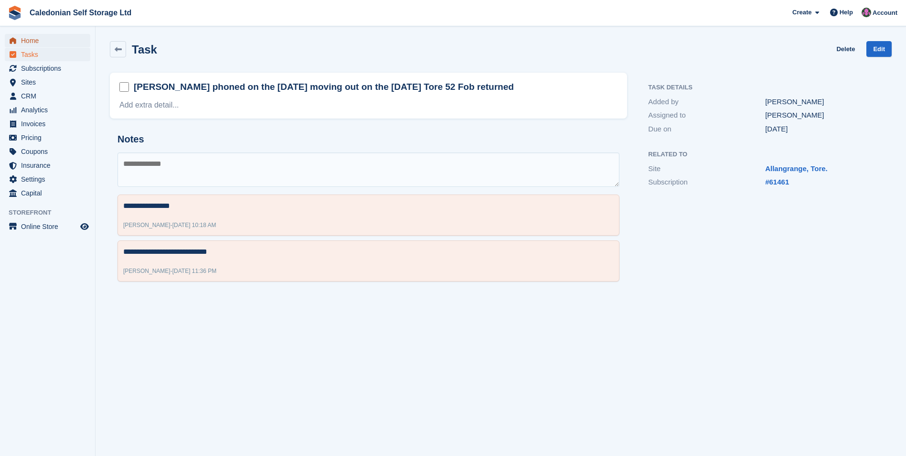
click at [50, 42] on span "Home" at bounding box center [49, 40] width 57 height 13
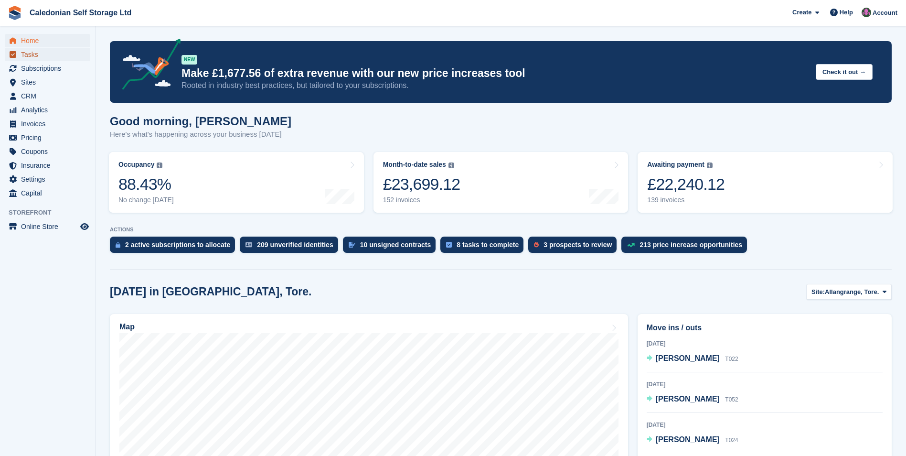
click at [38, 55] on span "Tasks" at bounding box center [49, 54] width 57 height 13
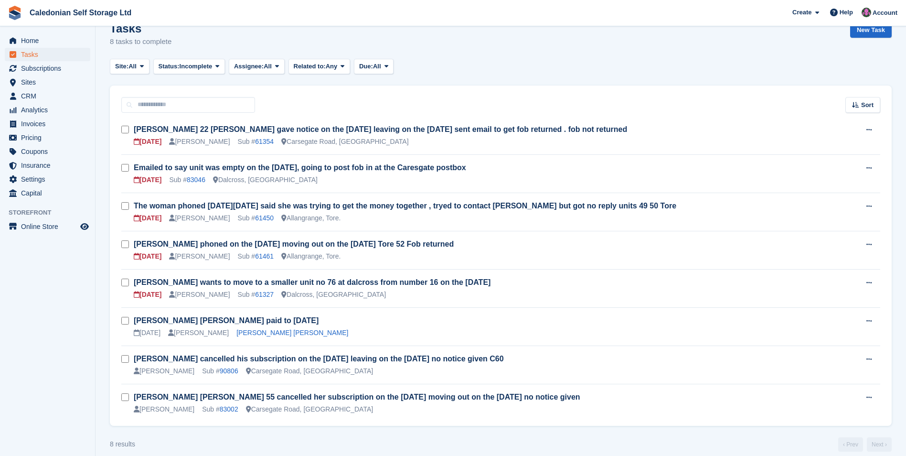
scroll to position [29, 0]
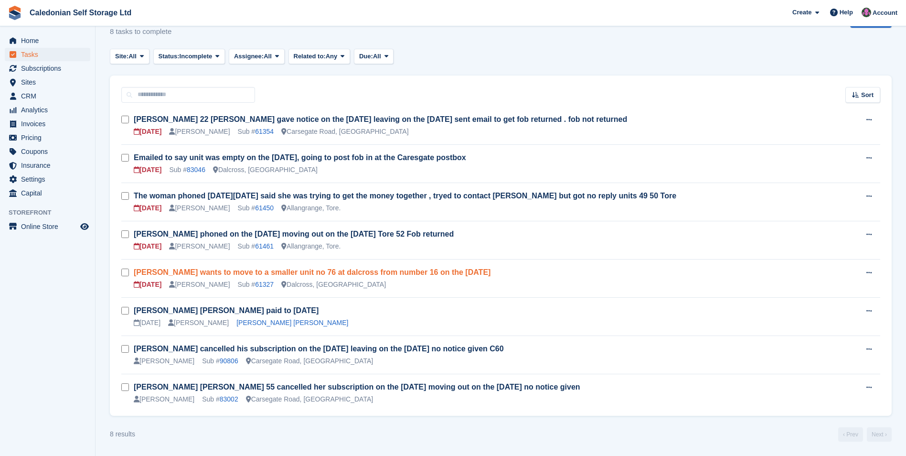
click at [392, 275] on link "[PERSON_NAME] wants to move to a smaller unit no 76 at dalcross from number 16 …" at bounding box center [312, 272] width 357 height 8
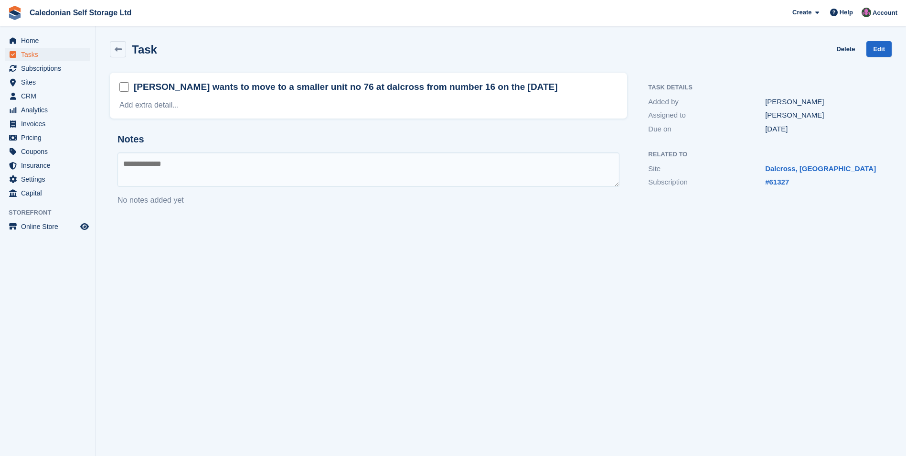
click at [336, 169] on textarea at bounding box center [369, 169] width 502 height 34
type textarea "**********"
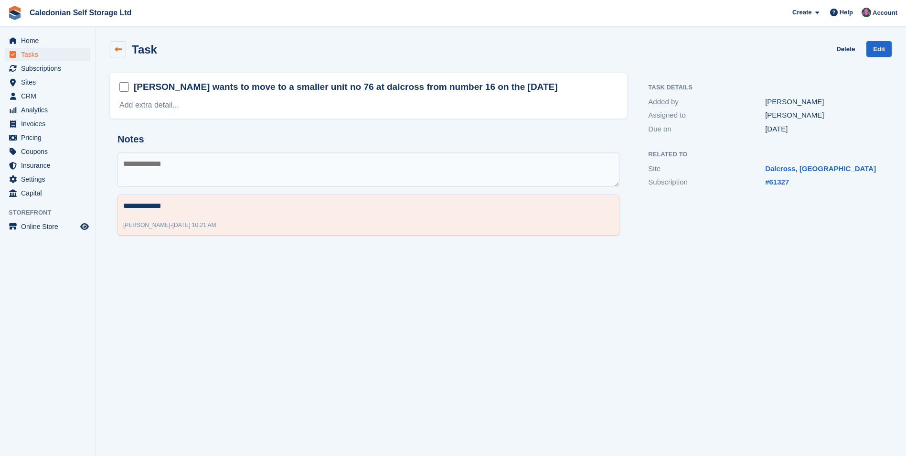
click at [115, 46] on icon at bounding box center [118, 49] width 7 height 7
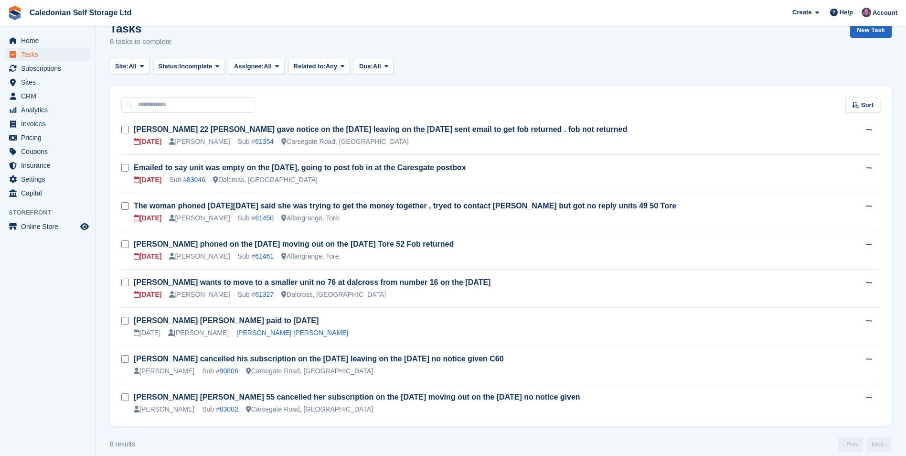
scroll to position [29, 0]
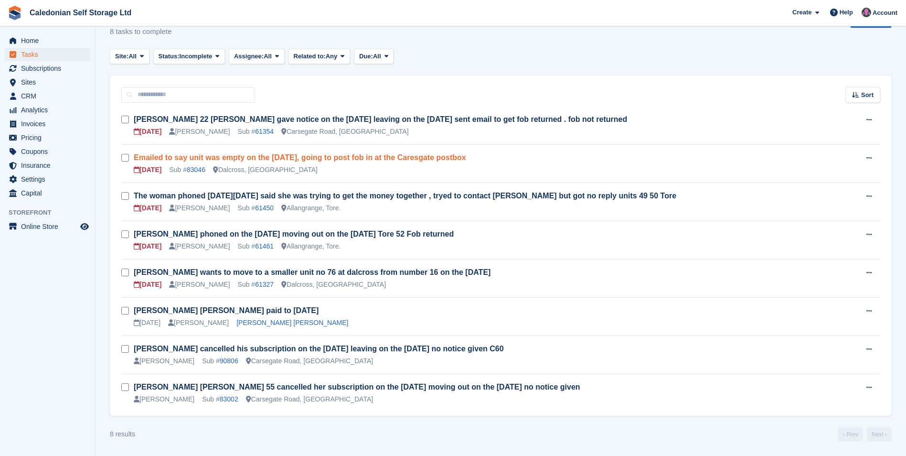
click at [394, 159] on link "Emailed to say unit was empty on the [DATE], going to post fob in at the Caresg…" at bounding box center [300, 157] width 333 height 8
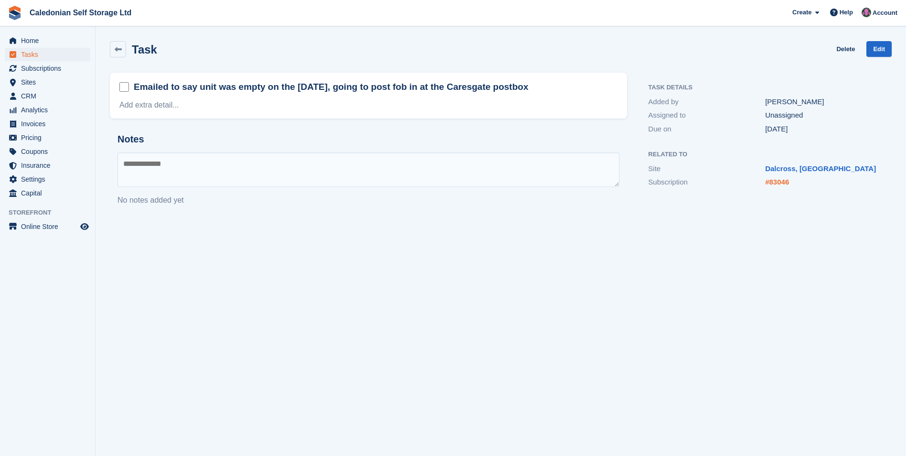
click at [785, 185] on link "#83046" at bounding box center [777, 182] width 24 height 8
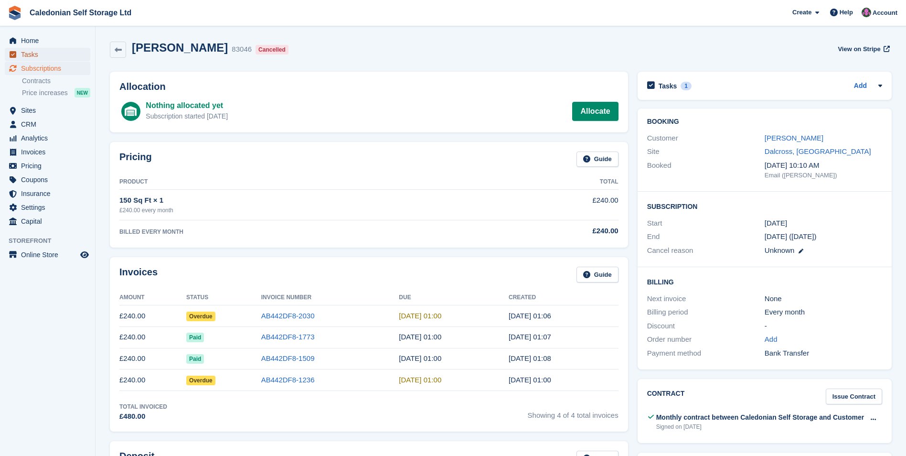
click at [22, 55] on span "Tasks" at bounding box center [49, 54] width 57 height 13
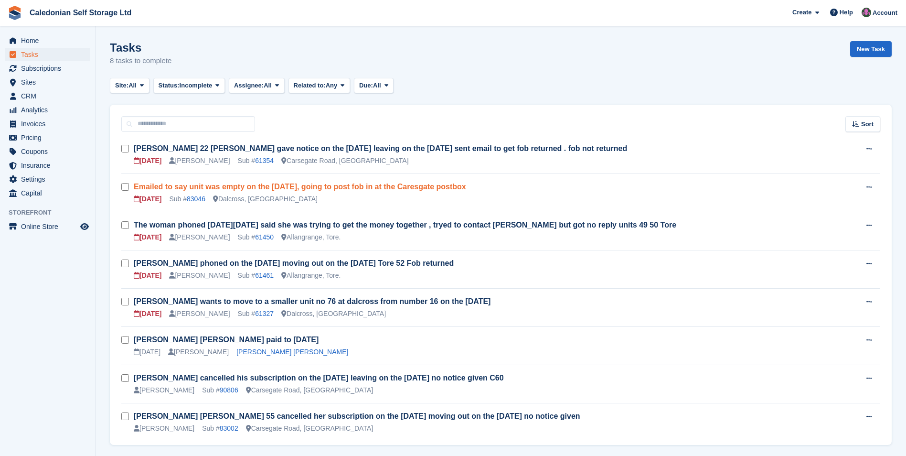
click at [349, 189] on link "Emailed to say unit was empty on the [DATE], going to post fob in at the Caresg…" at bounding box center [300, 187] width 333 height 8
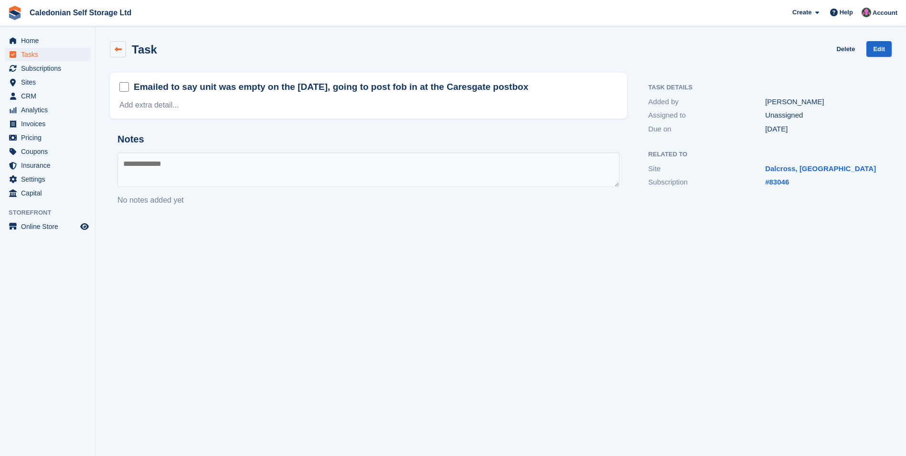
click at [116, 52] on icon at bounding box center [118, 49] width 7 height 7
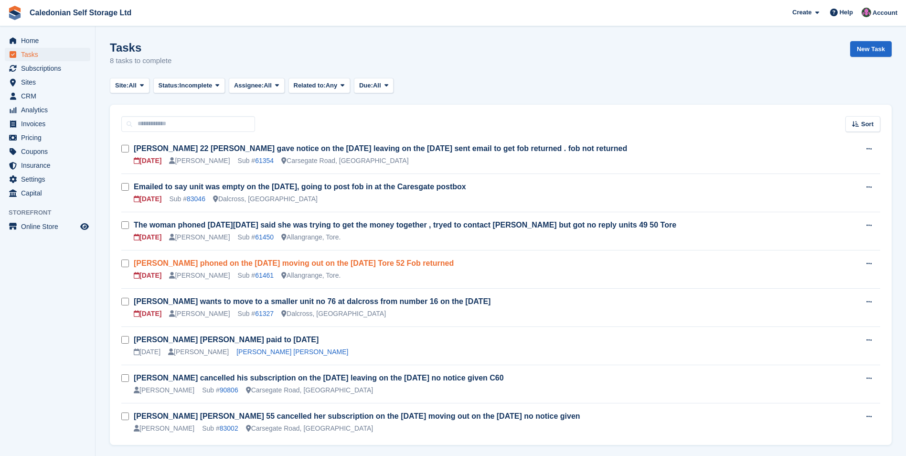
click at [299, 263] on link "[PERSON_NAME] phoned on the [DATE] moving out on the [DATE] Tore 52 Fob returned" at bounding box center [294, 263] width 320 height 8
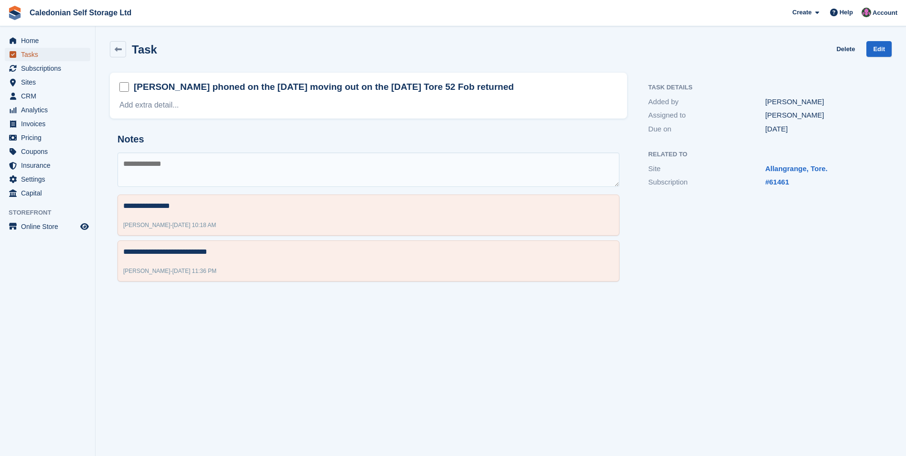
click at [32, 55] on span "Tasks" at bounding box center [49, 54] width 57 height 13
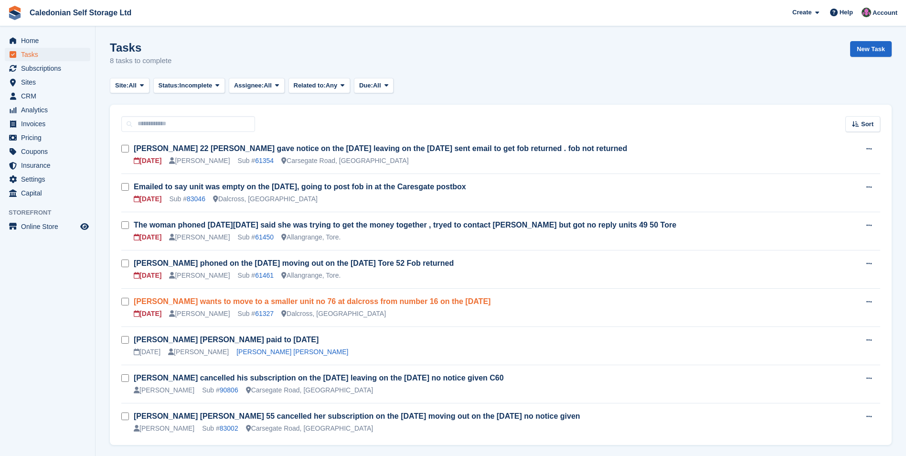
click at [363, 305] on link "[PERSON_NAME] wants to move to a smaller unit no 76 at dalcross from number 16 …" at bounding box center [312, 301] width 357 height 8
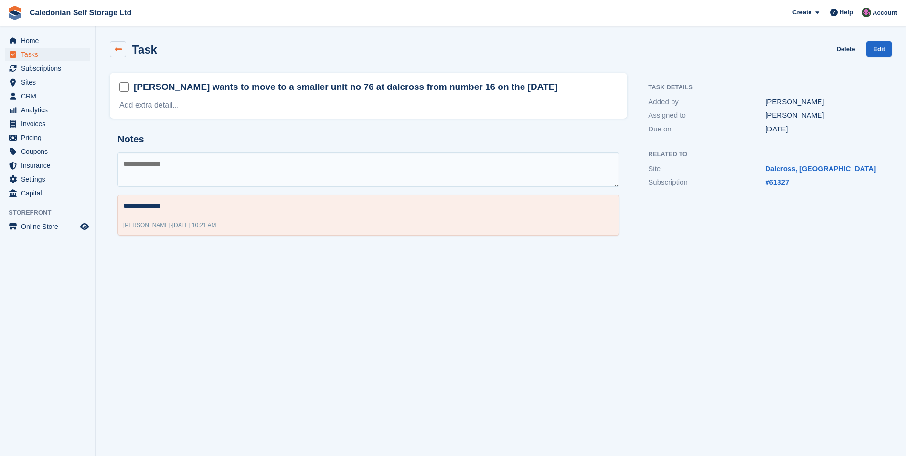
click at [118, 48] on icon at bounding box center [118, 49] width 7 height 7
